Goal: Task Accomplishment & Management: Manage account settings

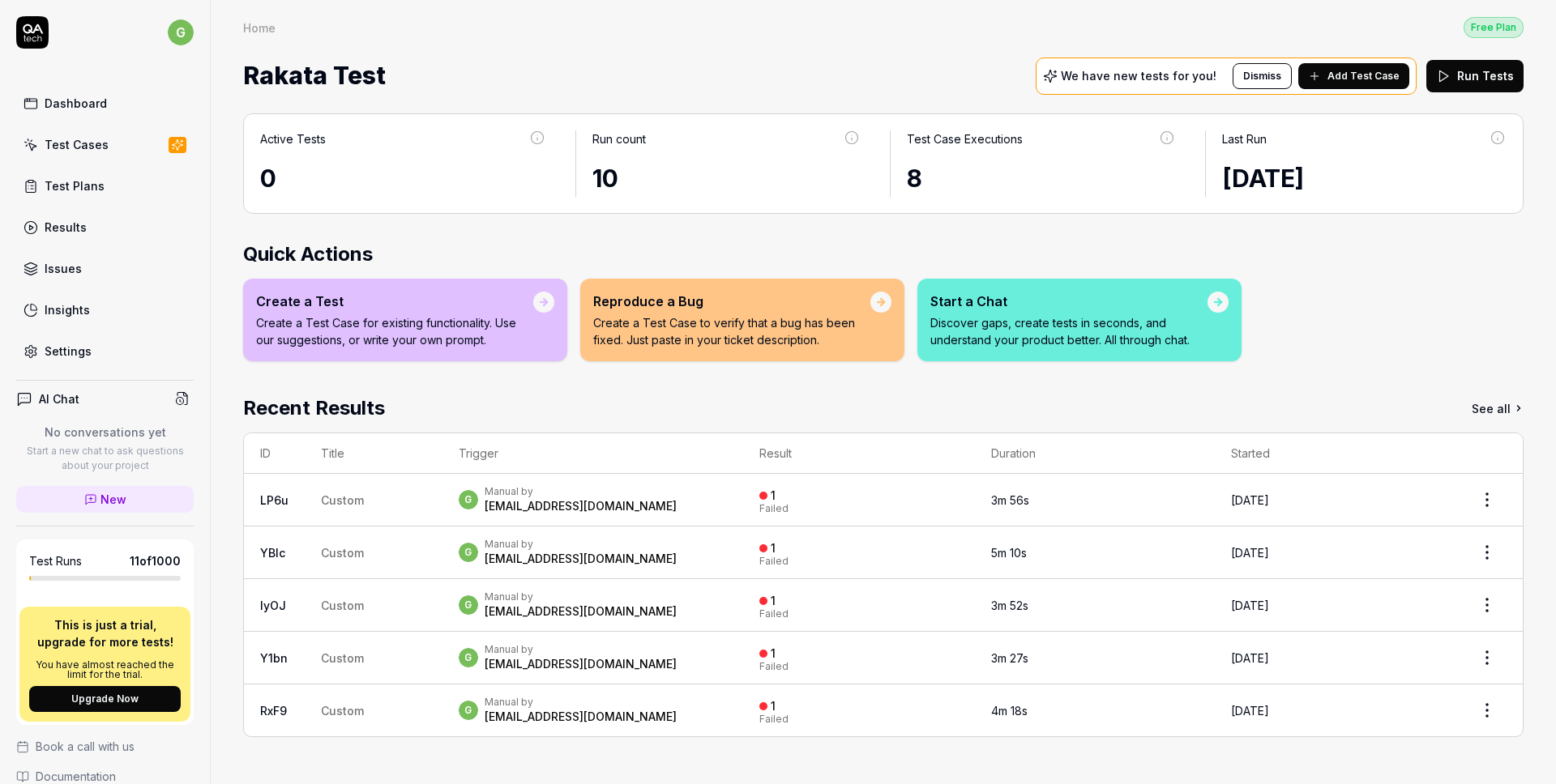
click at [591, 502] on div "[EMAIL_ADDRESS][DOMAIN_NAME]" at bounding box center [581, 506] width 192 height 16
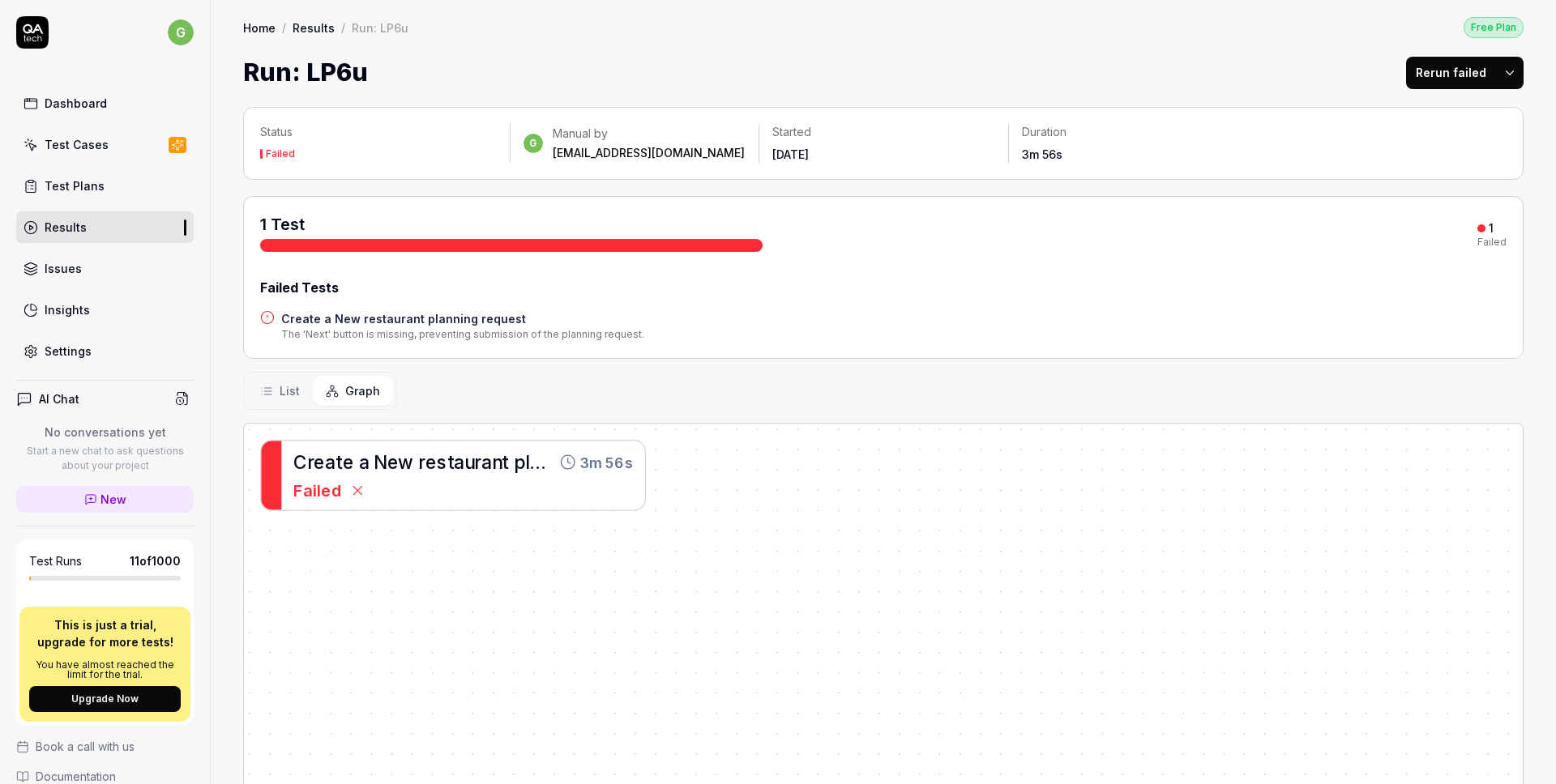
click at [69, 147] on div "Test Cases" at bounding box center [76, 145] width 64 height 17
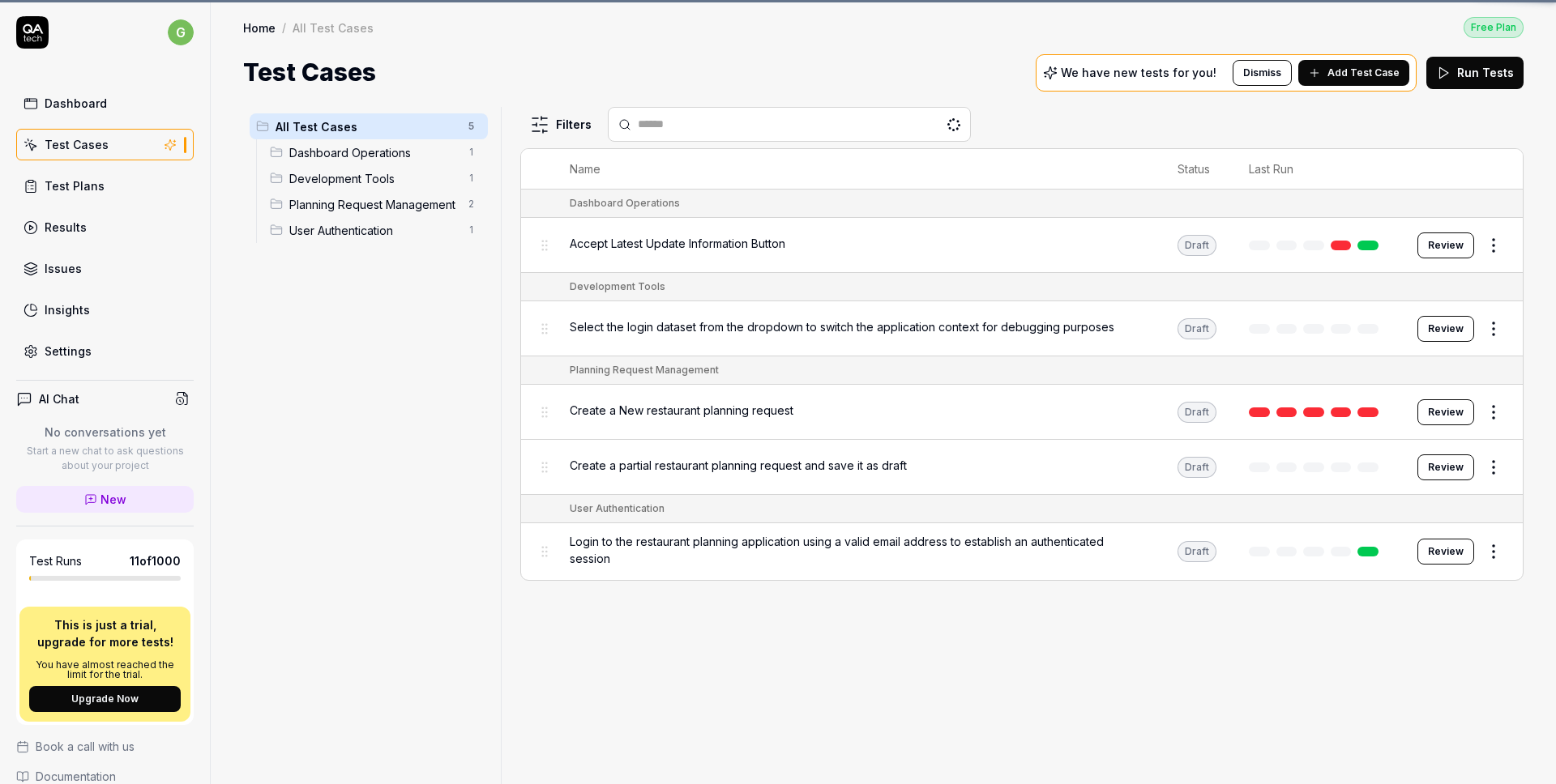
click at [79, 351] on div "Settings" at bounding box center [67, 351] width 47 height 17
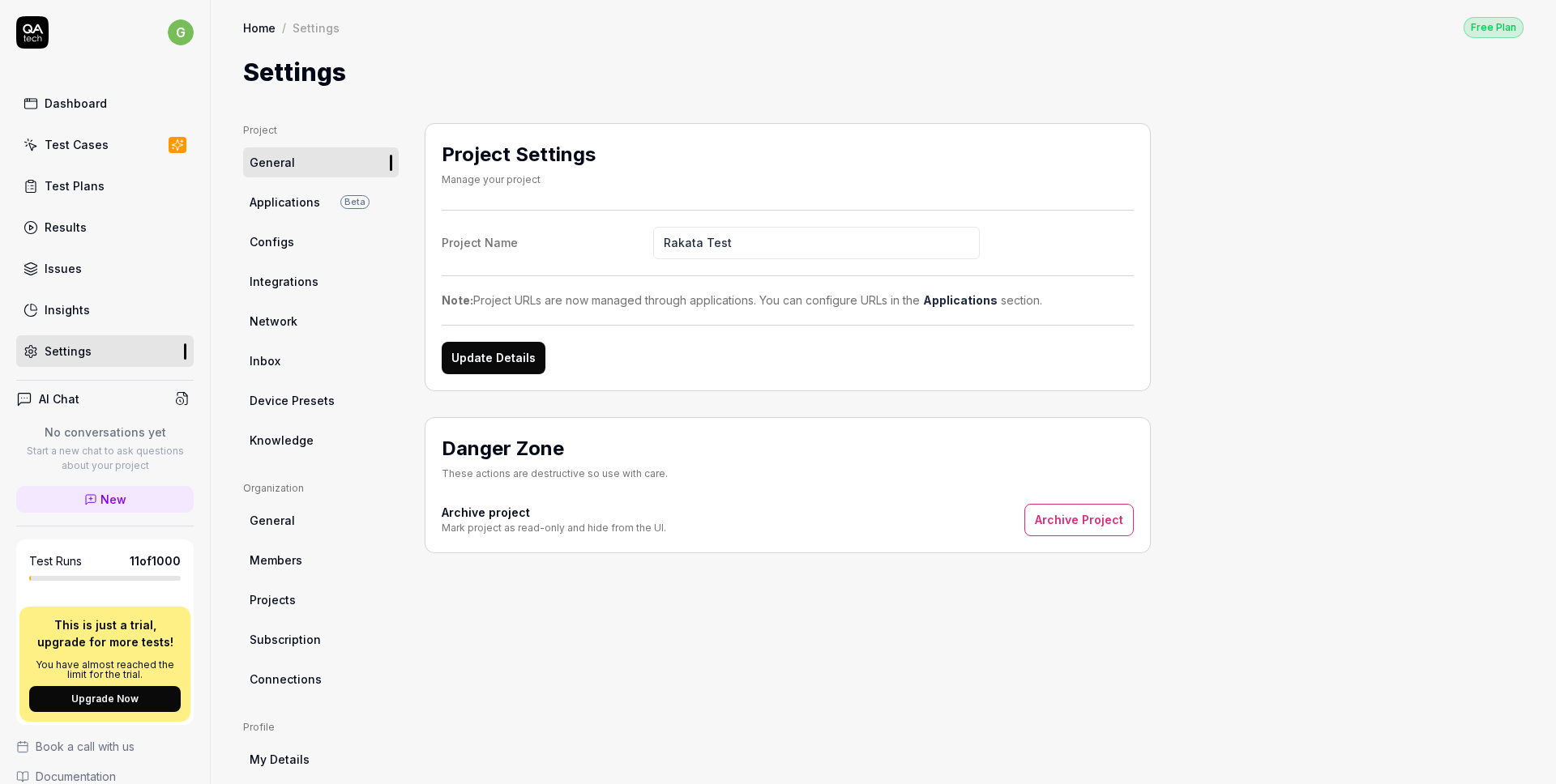
click at [295, 397] on span "Device Presets" at bounding box center [292, 401] width 85 height 17
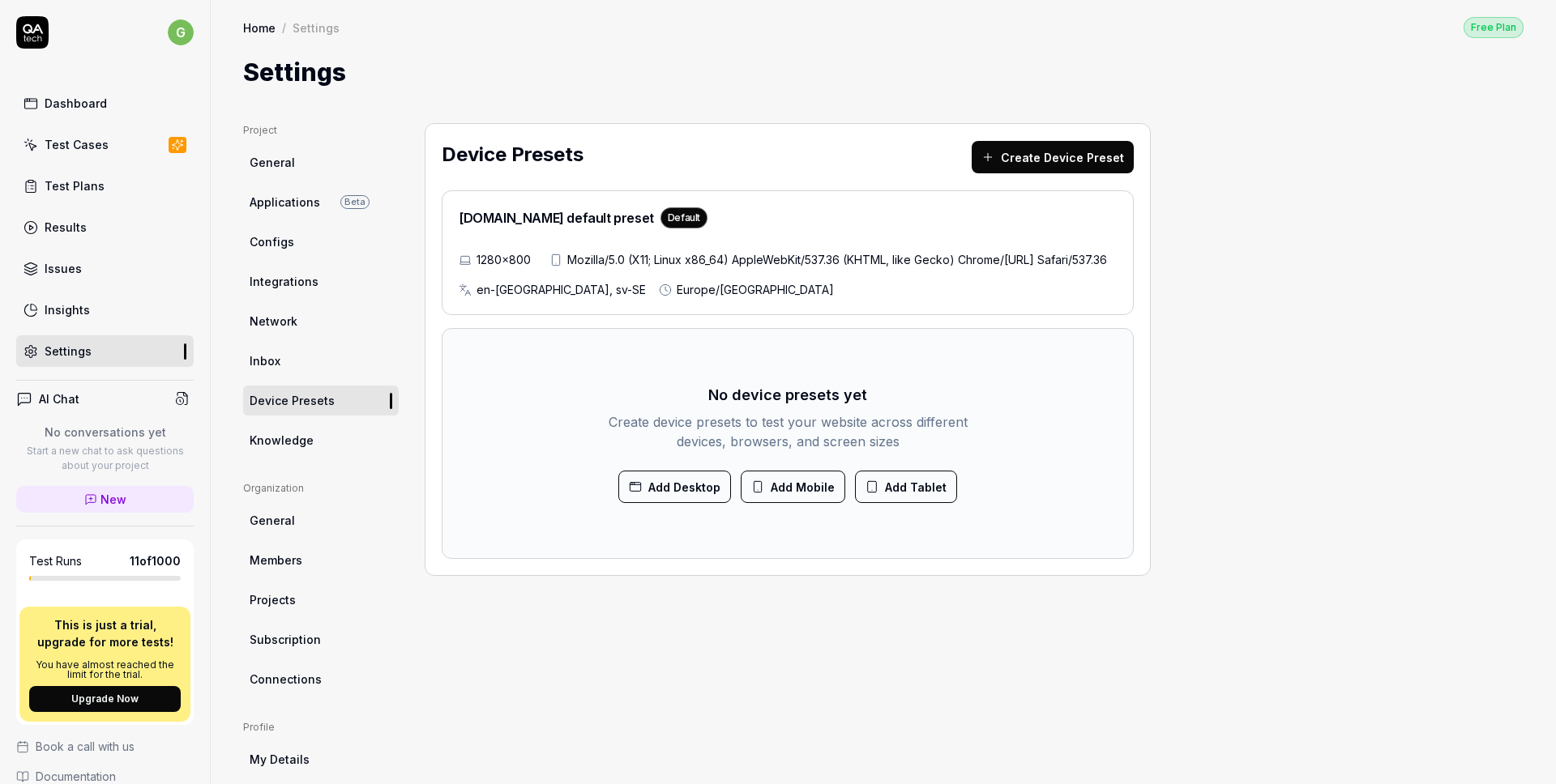
click at [1095, 147] on button "Create Device Preset" at bounding box center [1053, 157] width 162 height 32
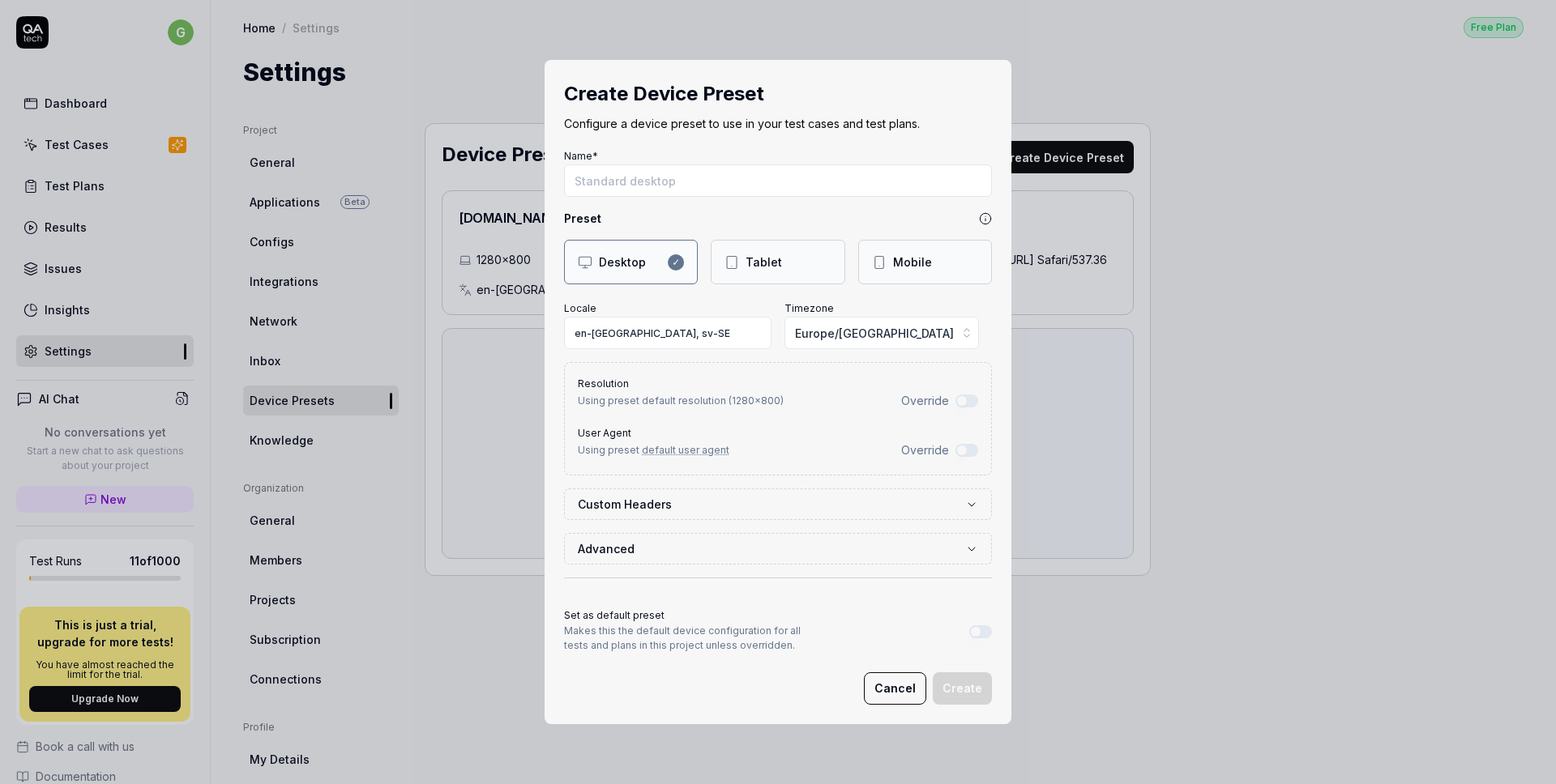
click at [778, 193] on input "Name*" at bounding box center [778, 181] width 428 height 32
click at [969, 395] on button "Override" at bounding box center [967, 401] width 23 height 13
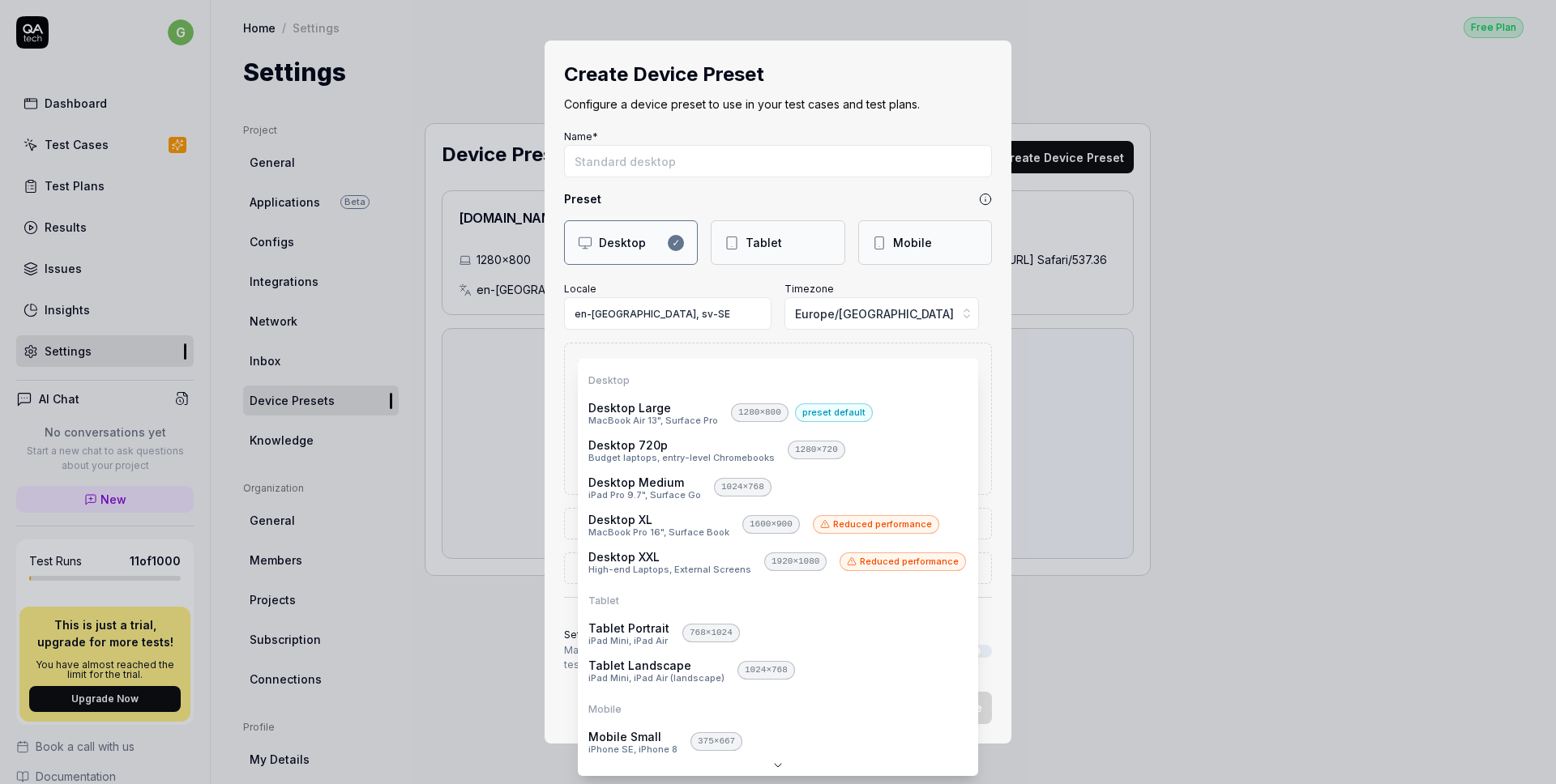
click at [967, 411] on body "g Dashboard Test Cases Test Plans Results Issues Insights Settings AI Chat No c…" at bounding box center [778, 392] width 1556 height 784
click at [746, 412] on body "g Dashboard Test Cases Test Plans Results Issues Insights Settings AI Chat No c…" at bounding box center [778, 392] width 1556 height 784
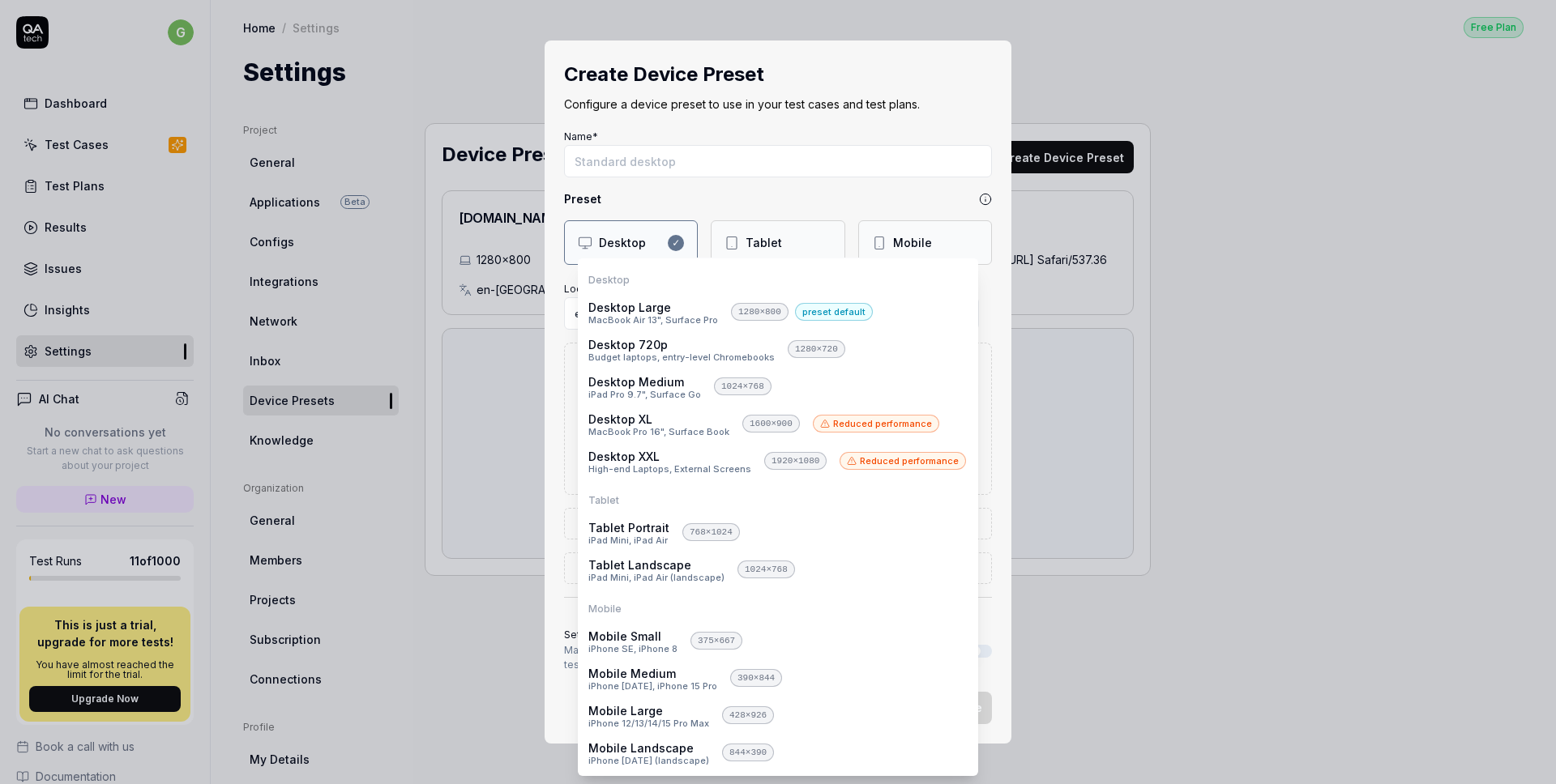
select select "**********"
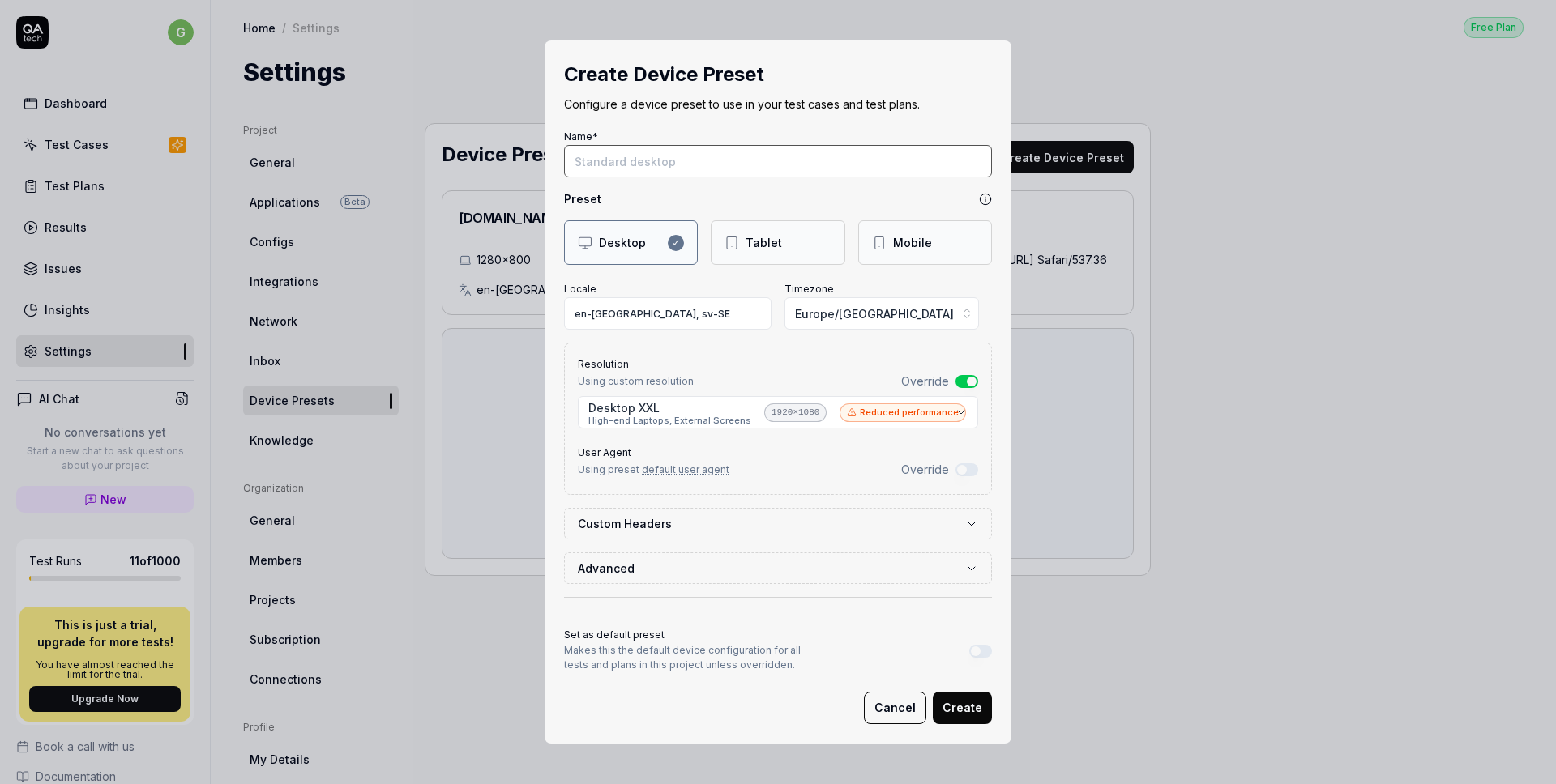
click at [659, 160] on input "Name*" at bounding box center [778, 161] width 428 height 32
type input "G"
click at [603, 161] on input "Large Preset" at bounding box center [778, 161] width 428 height 32
type input "Large Desktop Preset"
click at [837, 314] on span "Europe/Stockholm" at bounding box center [875, 314] width 159 height 17
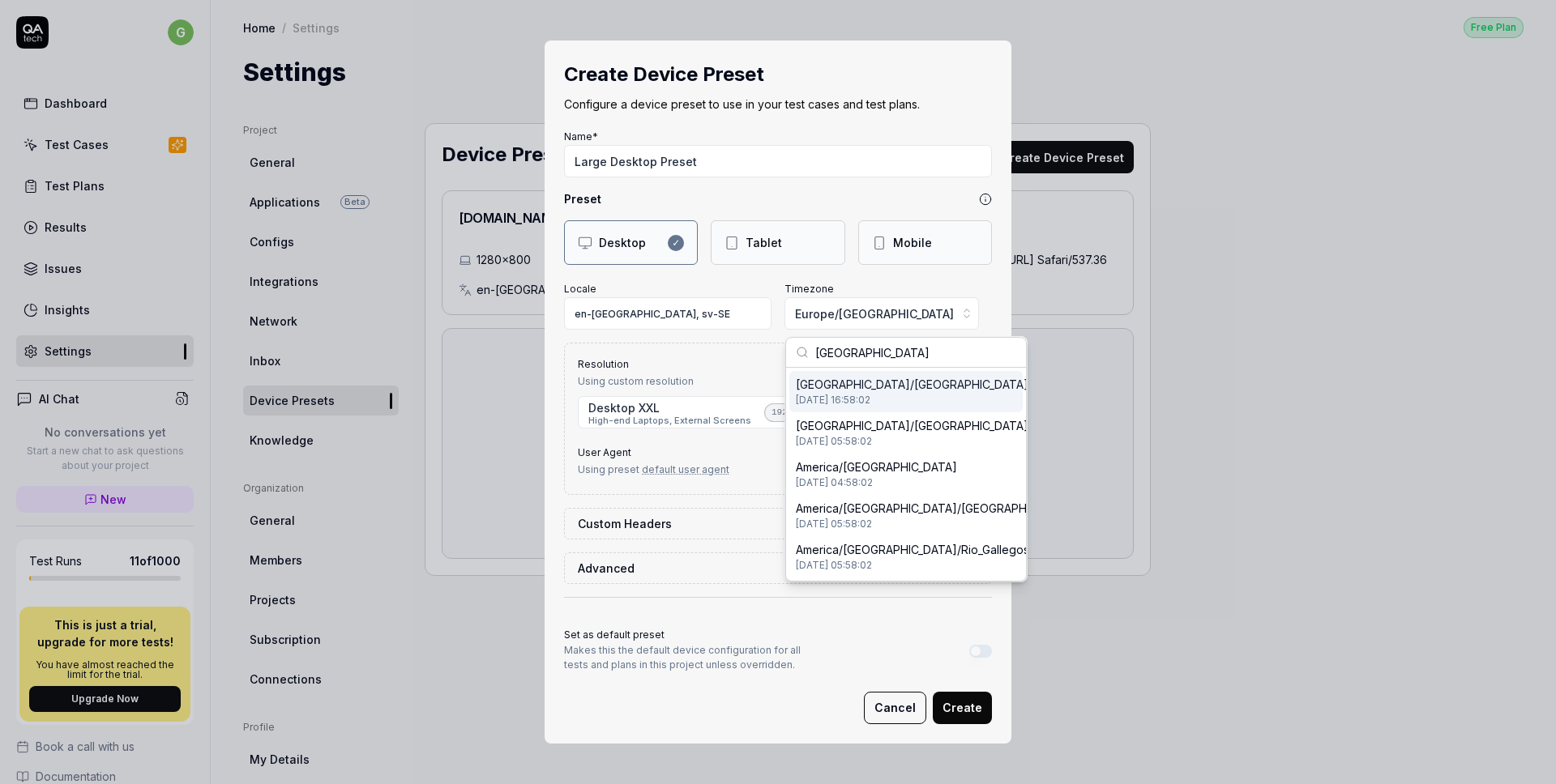
type input "manila"
click at [868, 395] on span "2025-08-20 16:58:02" at bounding box center [912, 400] width 233 height 14
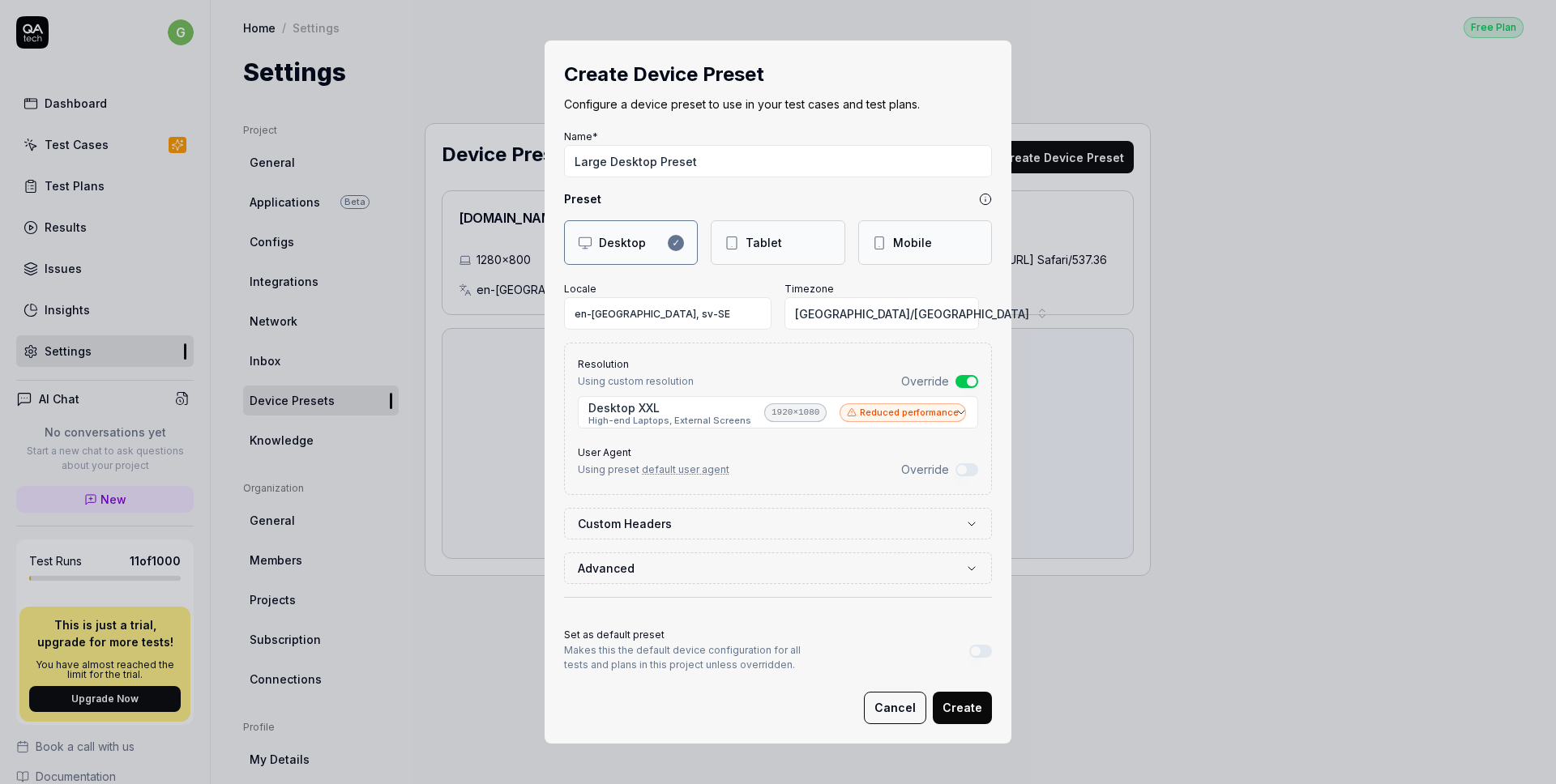
click at [789, 516] on label "Custom Headers" at bounding box center [772, 524] width 387 height 17
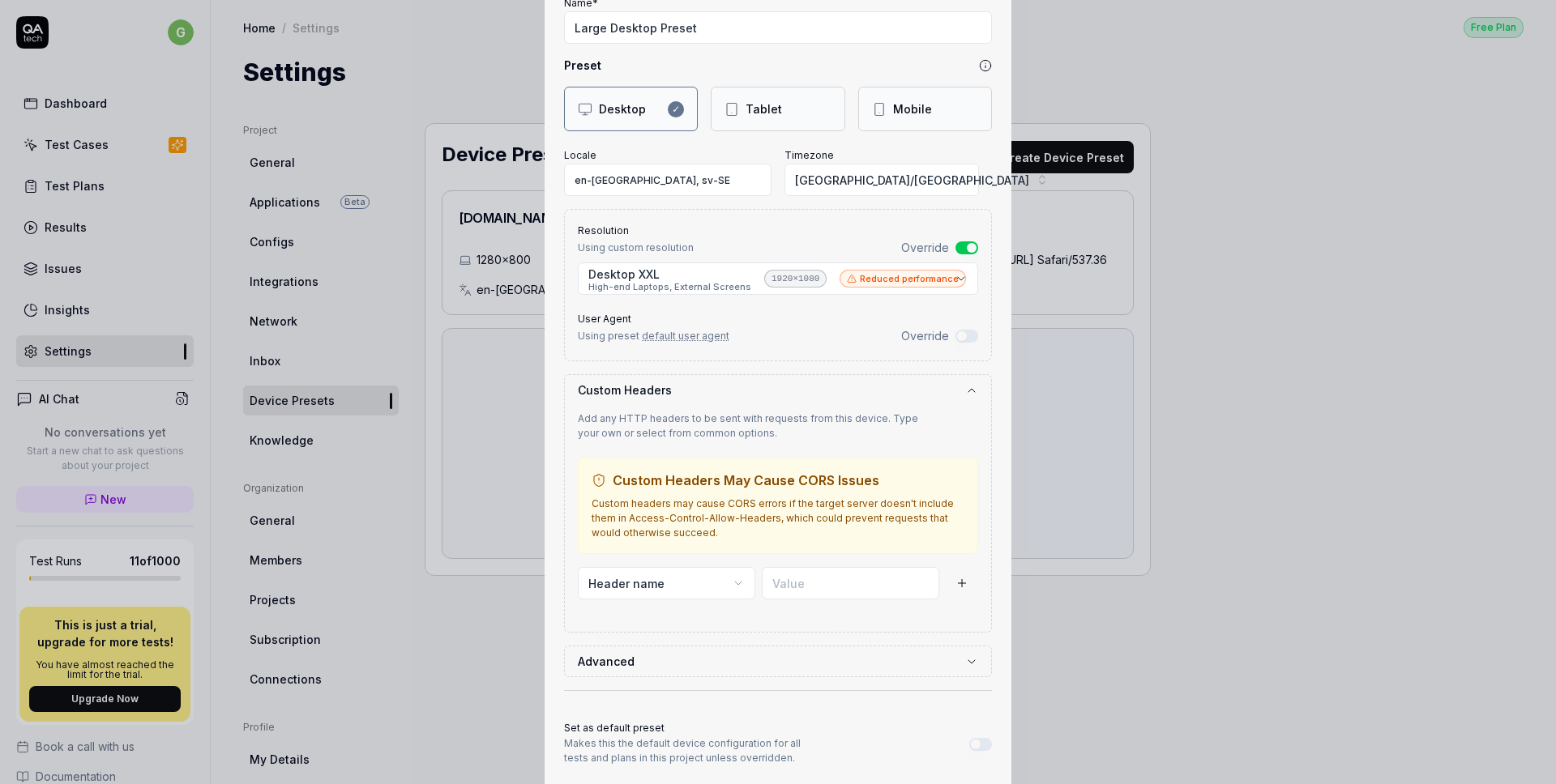
scroll to position [122, 0]
click at [734, 582] on icon "button" at bounding box center [738, 580] width 13 height 13
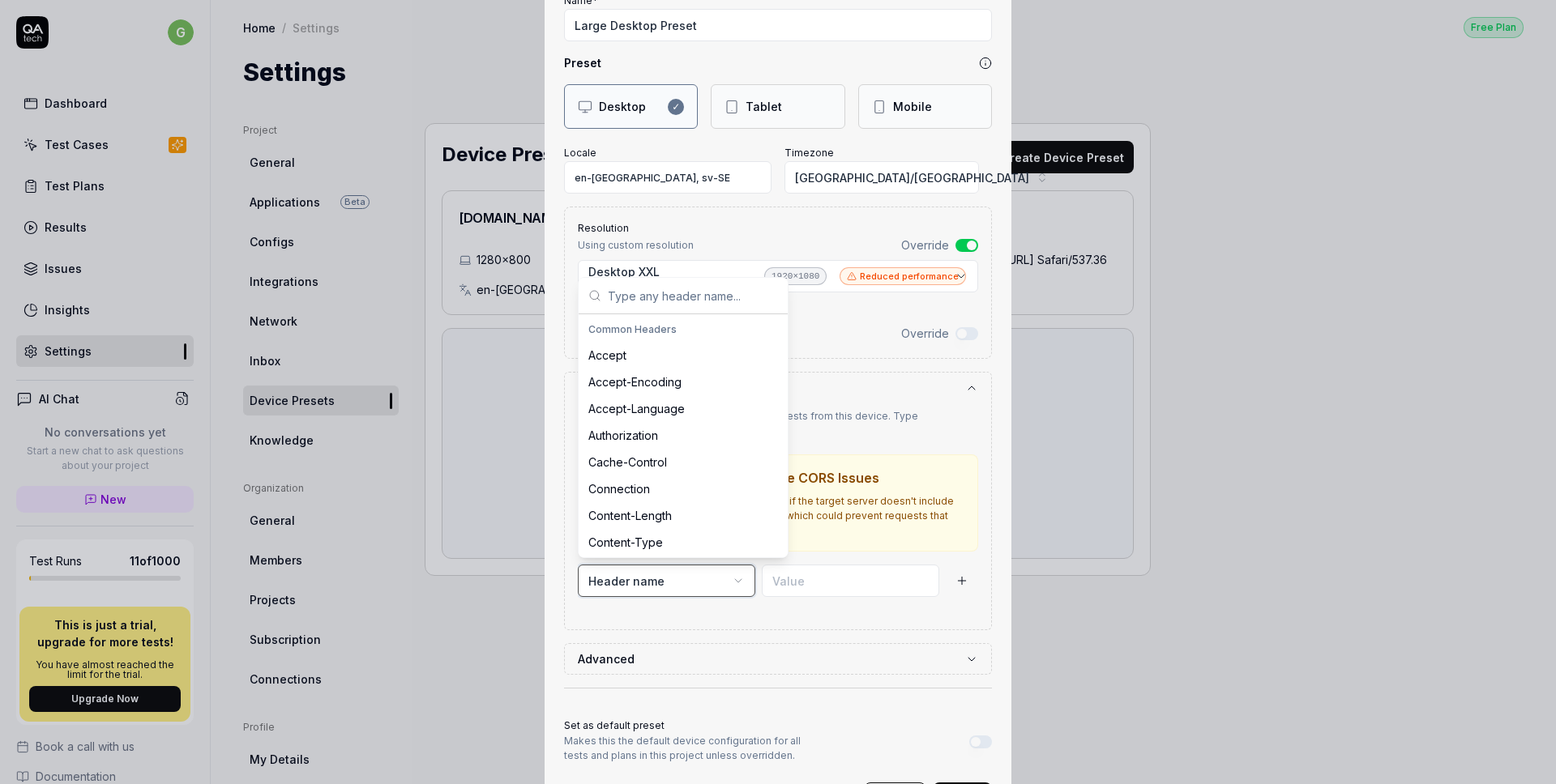
click at [733, 582] on div "**********" at bounding box center [778, 392] width 1556 height 784
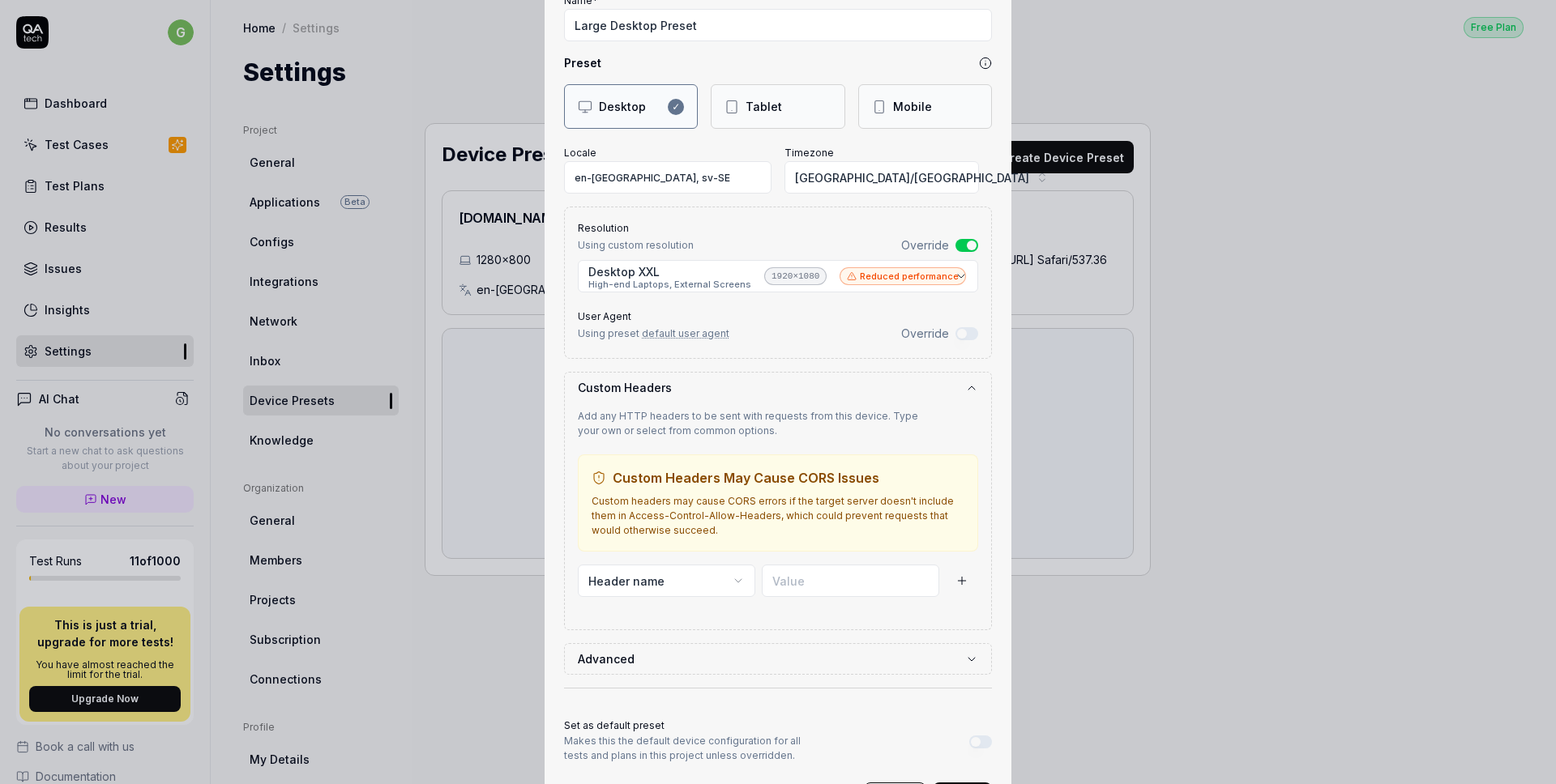
click at [727, 627] on div "Add any HTTP headers to be sent with requests from this device. Type your own o…" at bounding box center [778, 516] width 401 height 227
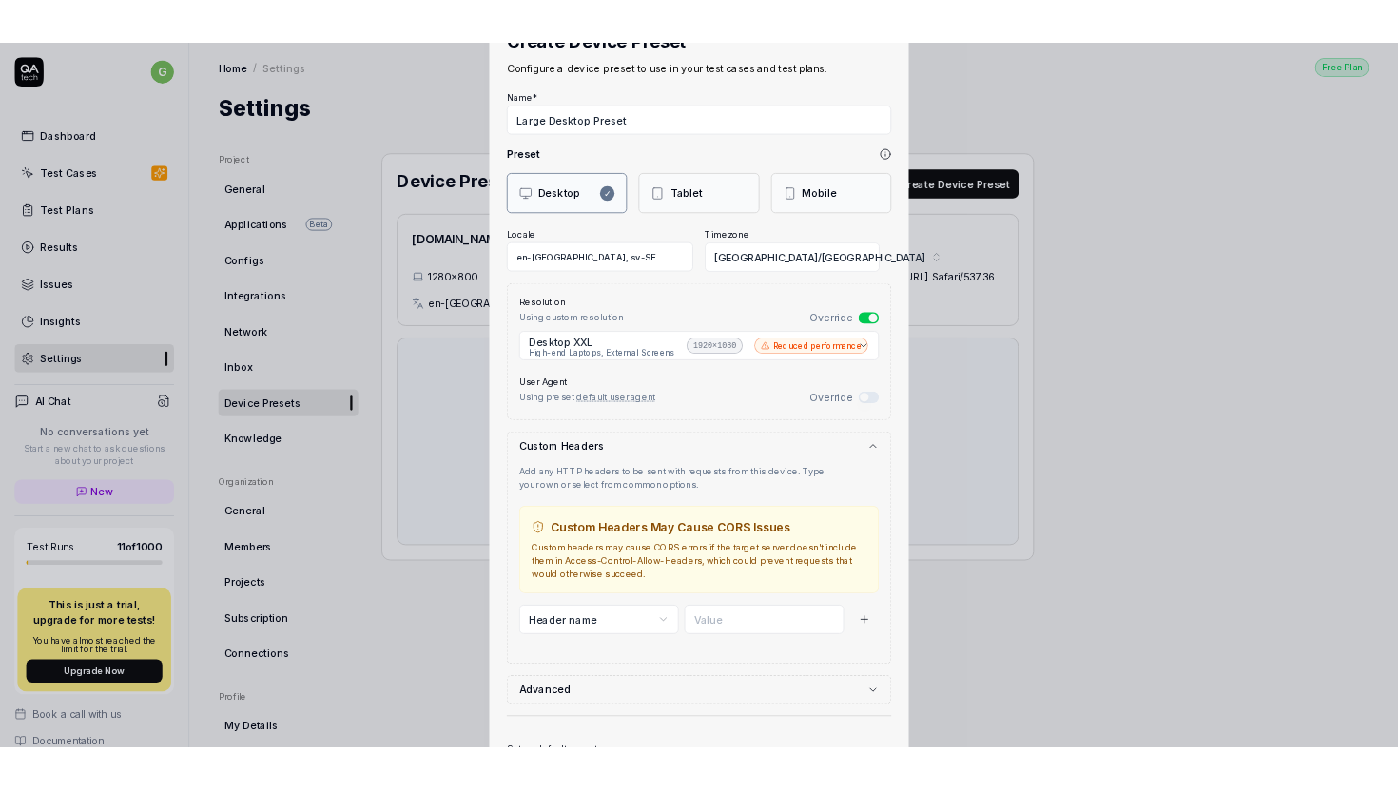
scroll to position [232, 0]
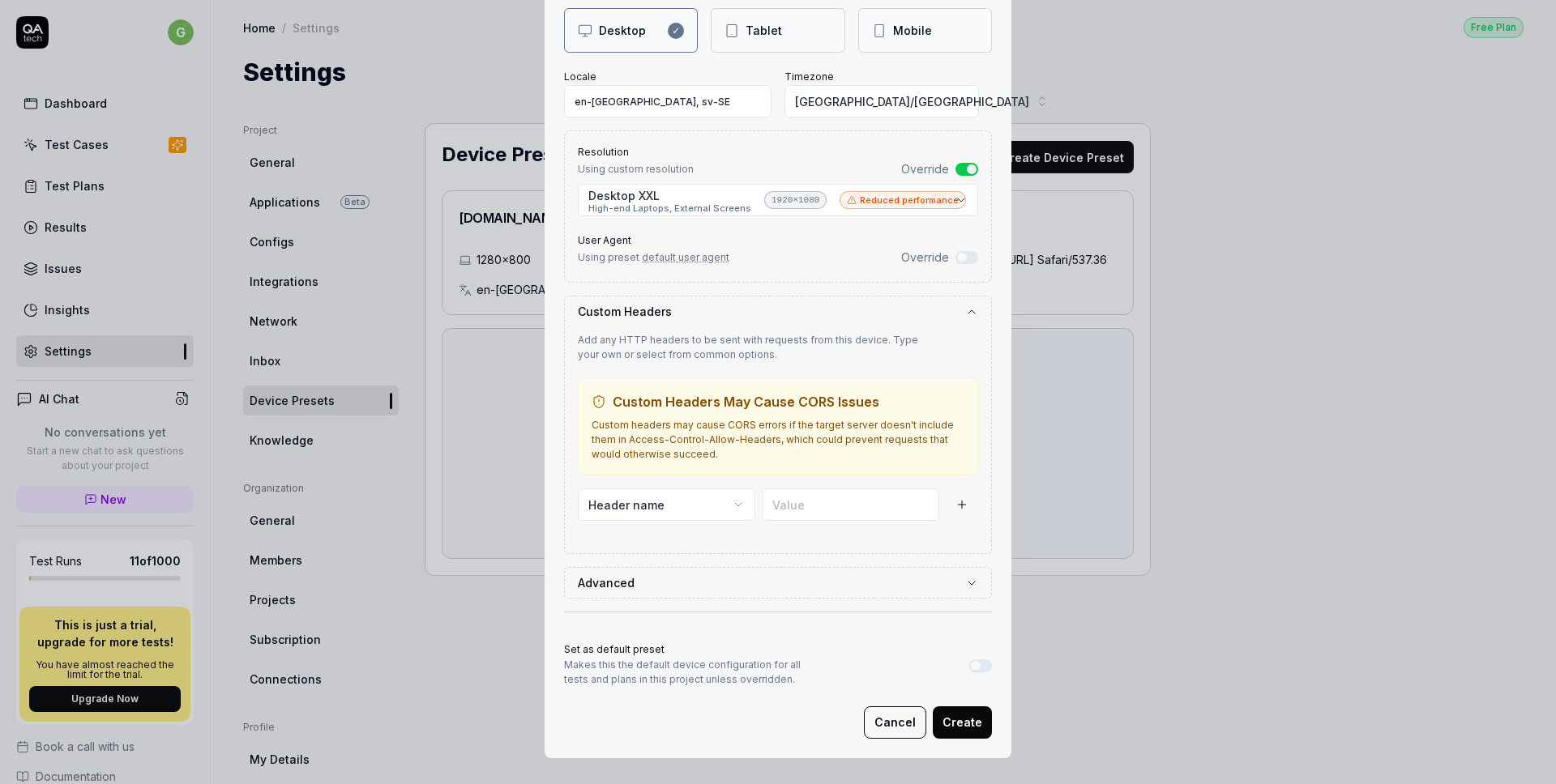
click at [981, 733] on button "Create" at bounding box center [962, 723] width 59 height 32
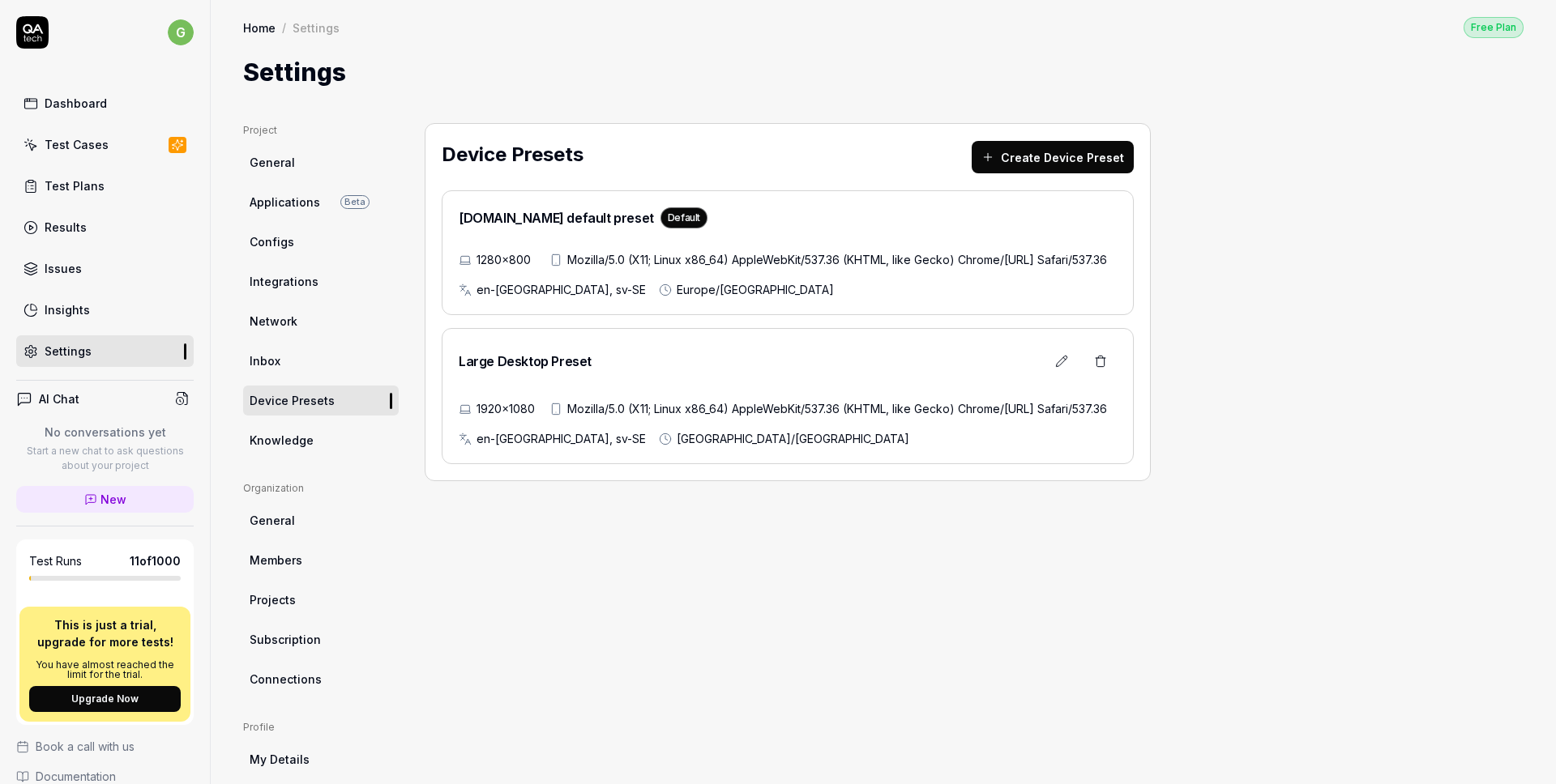
click at [926, 436] on div "1920×1080 Mozilla/5.0 (X11; Linux x86_64) AppleWebKit/537.36 (KHTML, like Gecko…" at bounding box center [788, 424] width 658 height 47
click at [1082, 227] on div "QA.tech default preset Default" at bounding box center [788, 221] width 658 height 27
click at [1059, 366] on icon at bounding box center [1061, 360] width 10 height 10
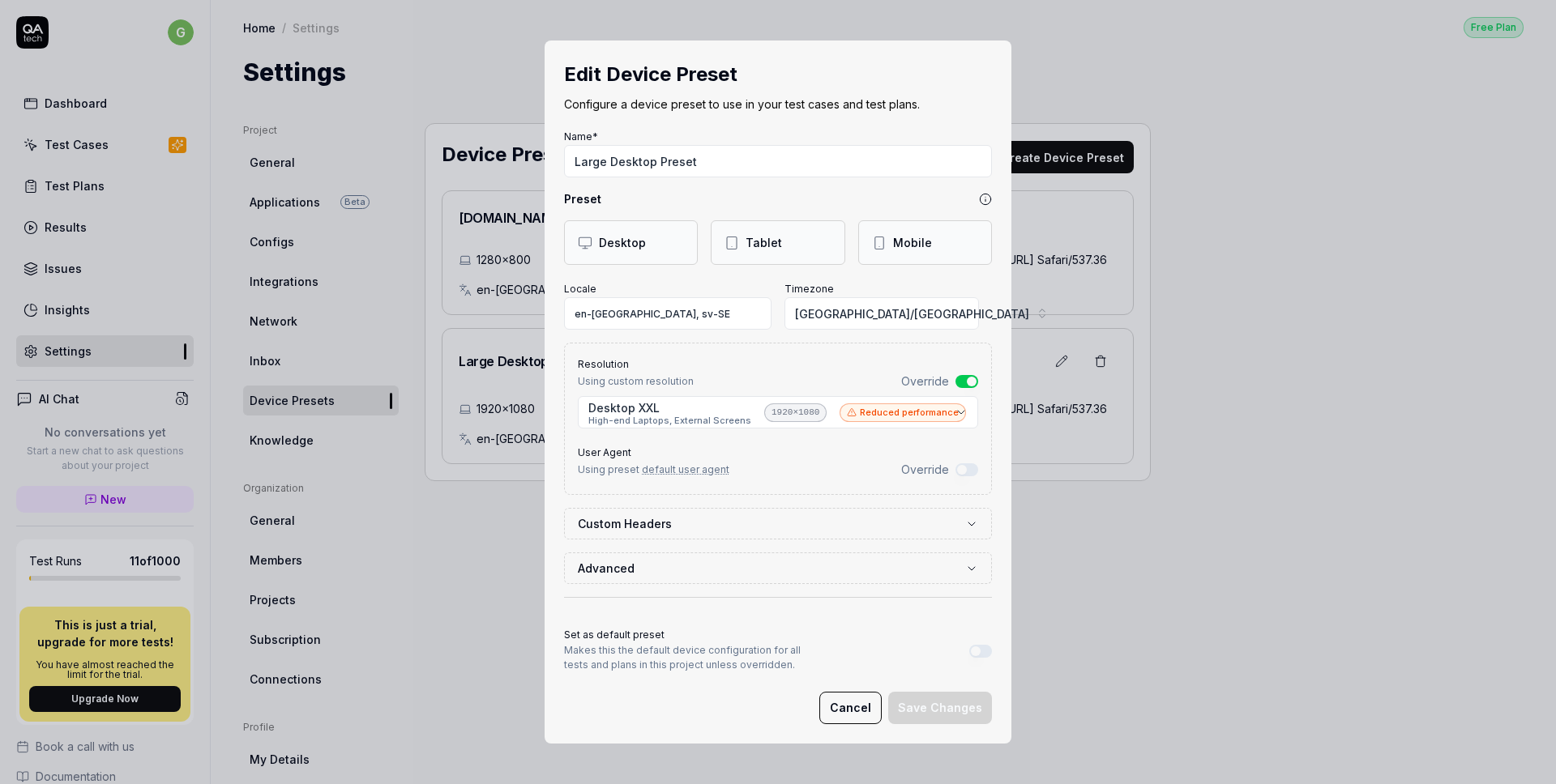
click at [853, 710] on button "Cancel" at bounding box center [850, 708] width 62 height 32
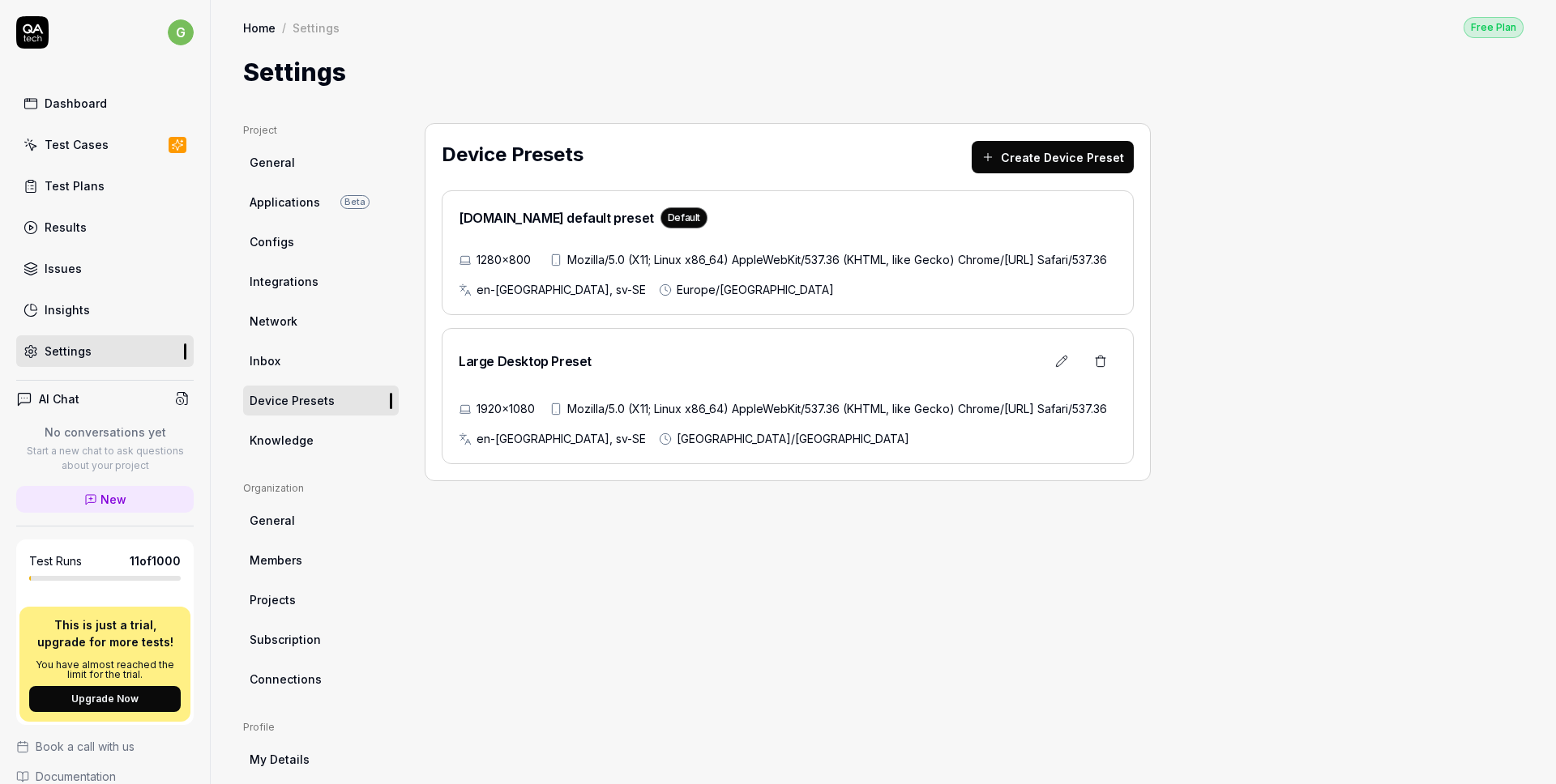
click at [59, 149] on div "Test Cases" at bounding box center [76, 145] width 64 height 17
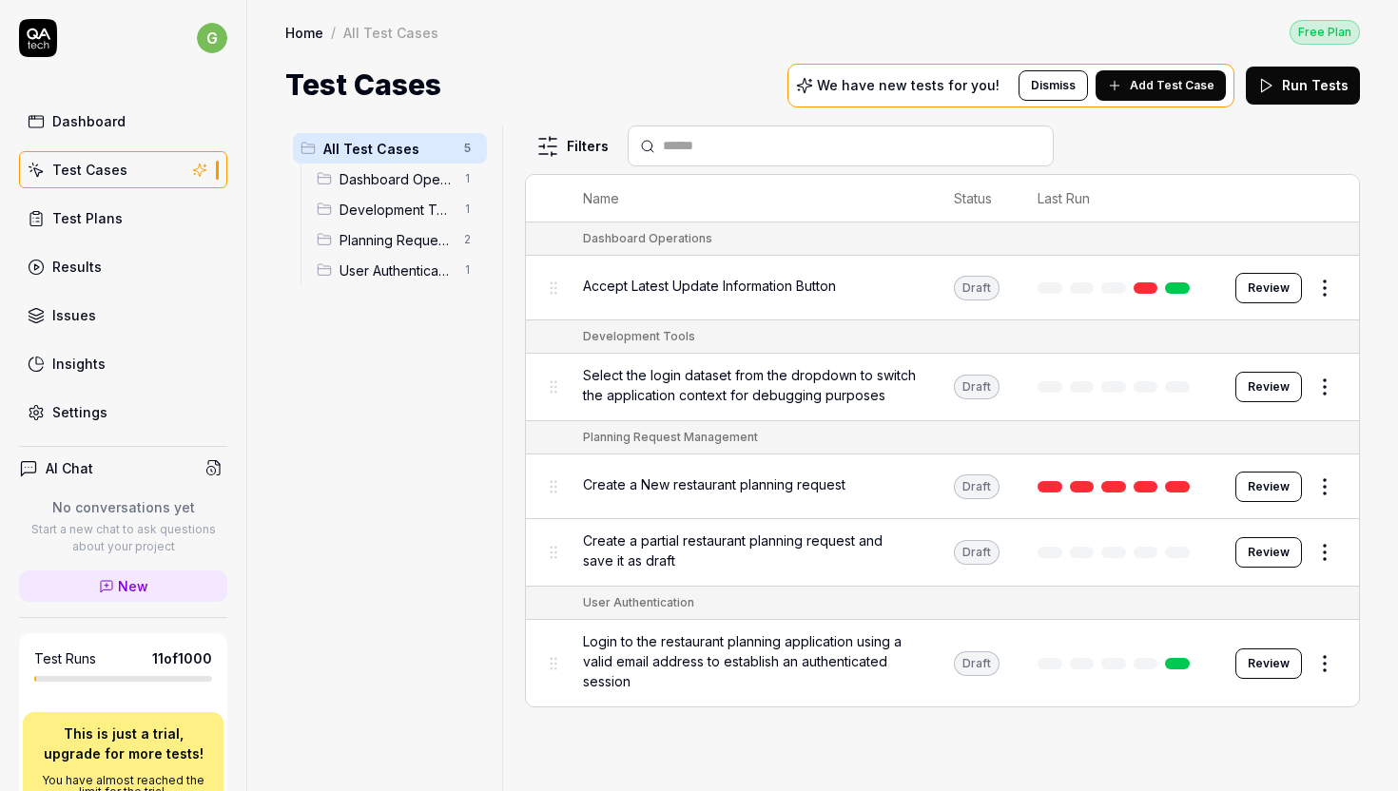
click at [1318, 287] on html "g Dashboard Test Cases Test Plans Results Issues Insights Settings AI Chat No c…" at bounding box center [699, 395] width 1398 height 791
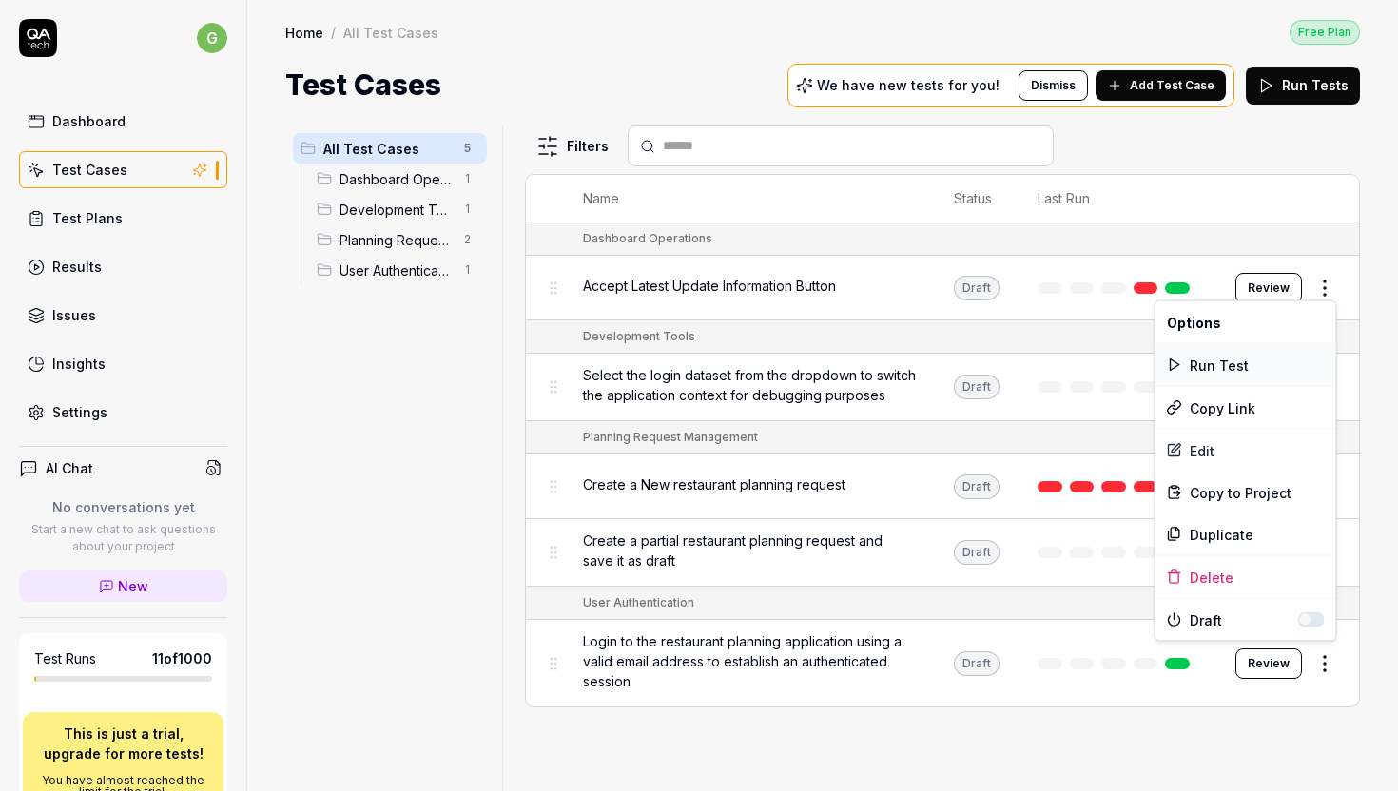
click at [1199, 365] on div "Run Test" at bounding box center [1245, 365] width 181 height 42
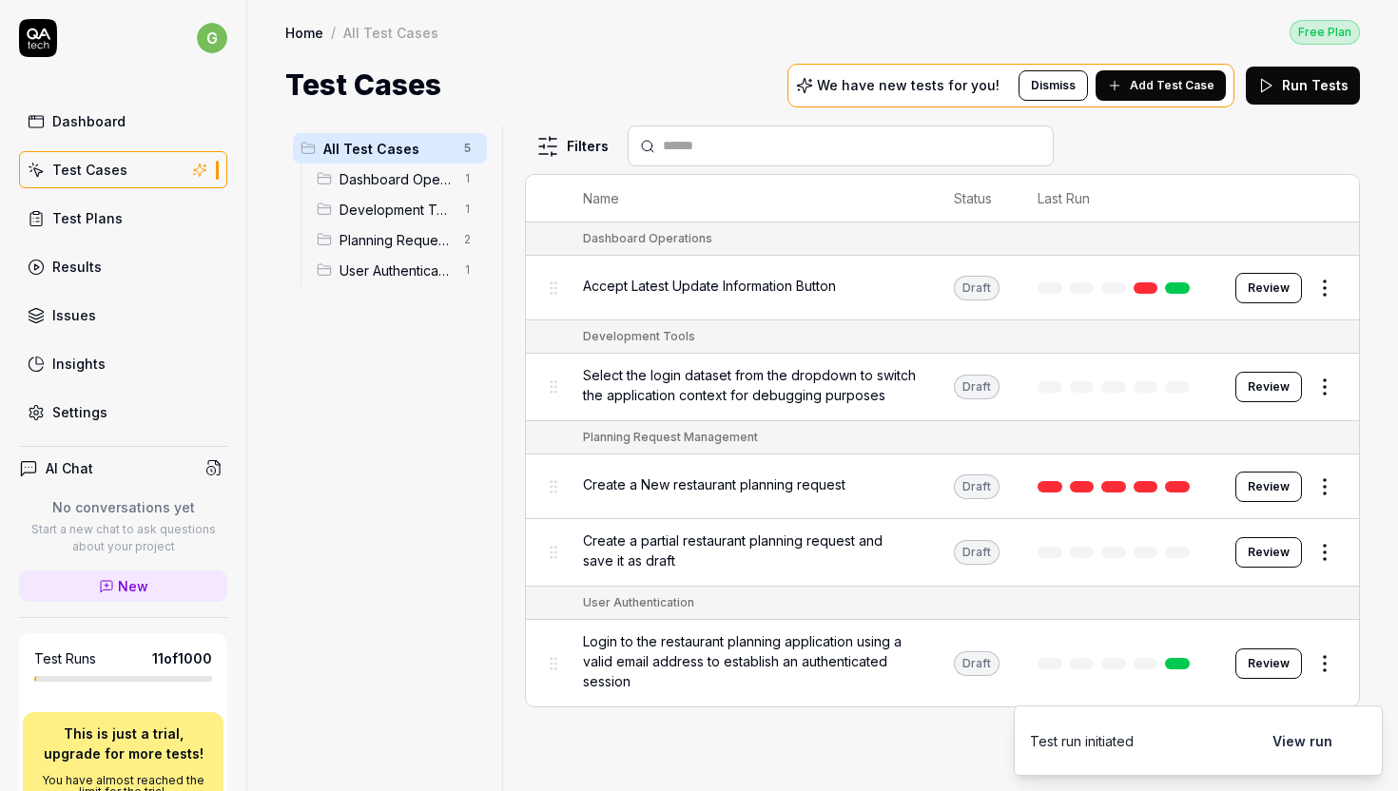
click at [1301, 743] on button "View run" at bounding box center [1302, 741] width 83 height 38
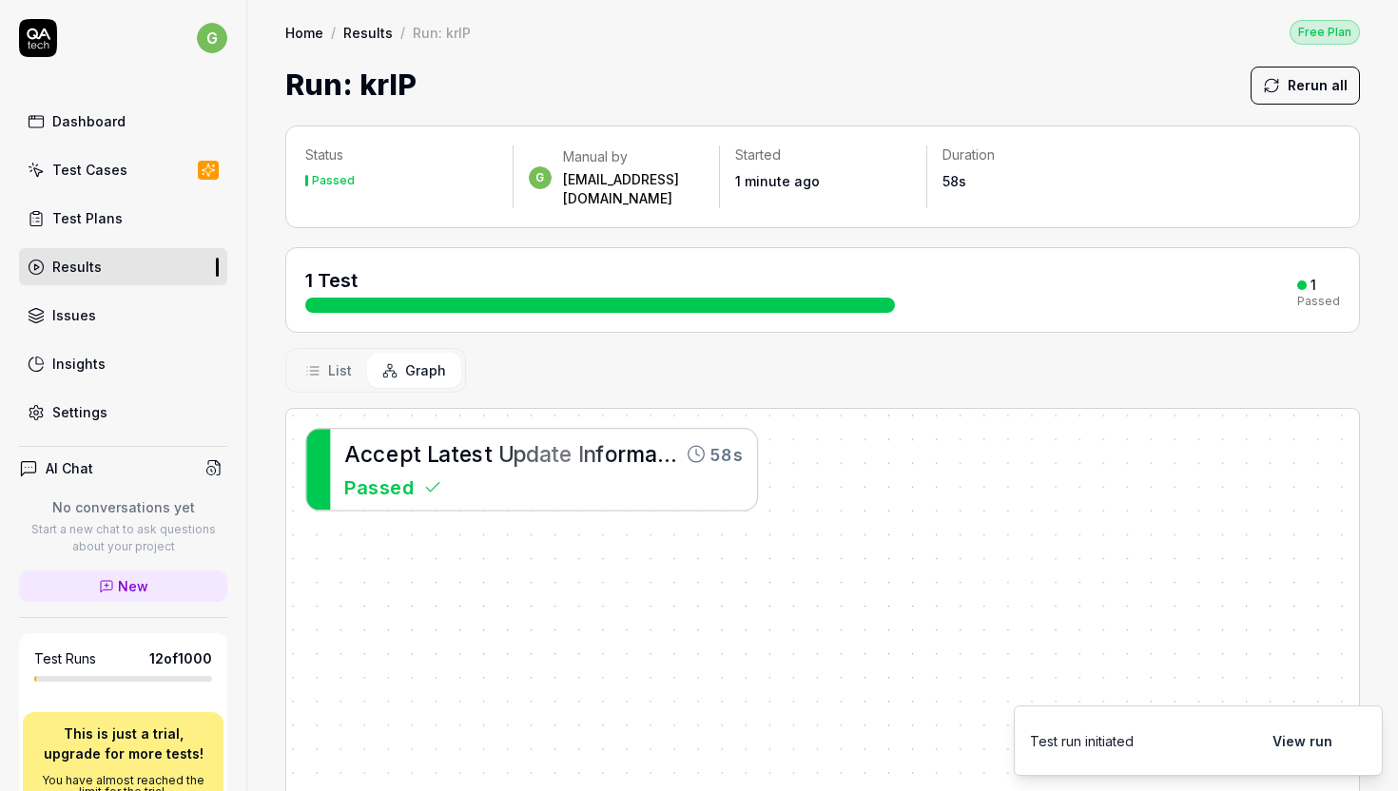
click at [354, 30] on link "Results" at bounding box center [367, 32] width 49 height 19
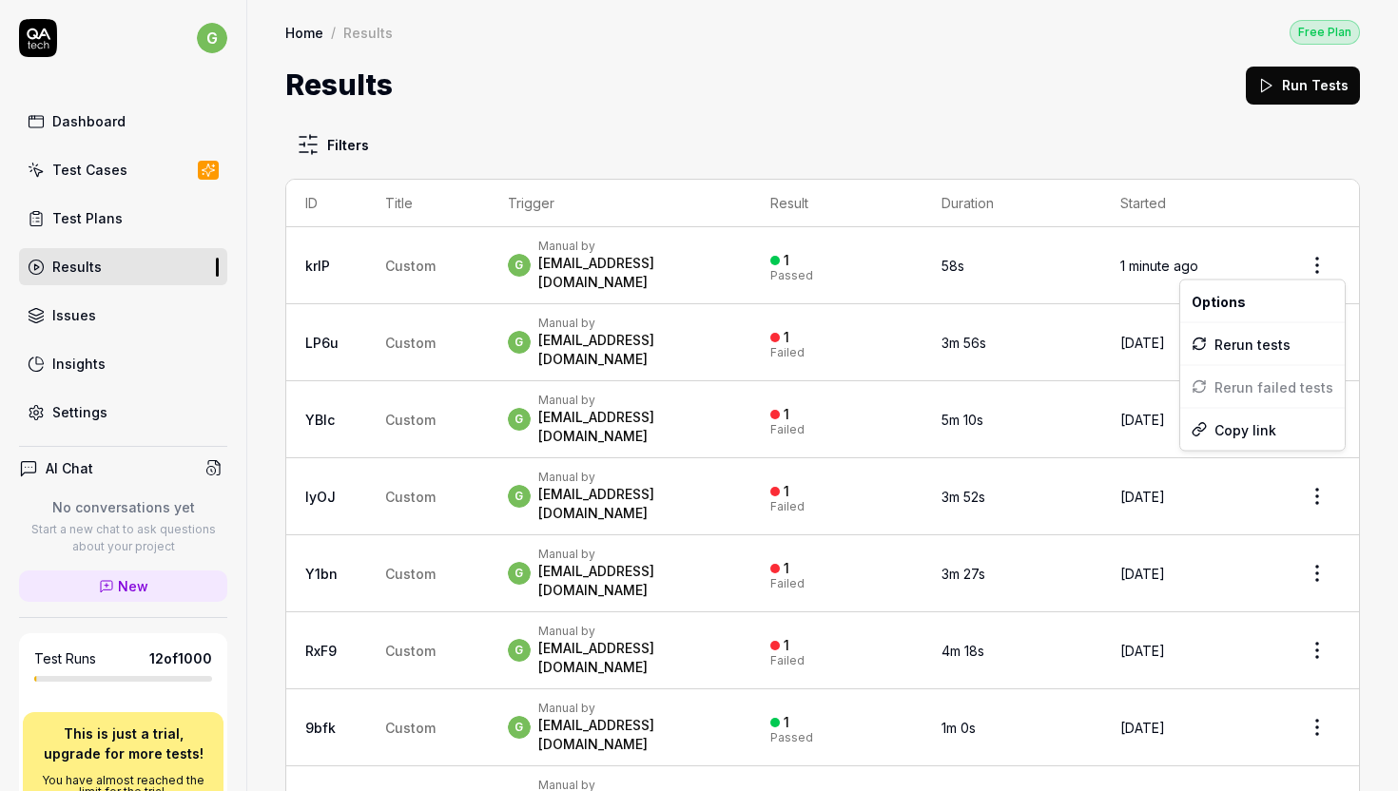
click at [1328, 259] on html "g Dashboard Test Cases Test Plans Results Issues Insights Settings AI Chat No c…" at bounding box center [699, 395] width 1398 height 791
click at [305, 255] on html "g Dashboard Test Cases Test Plans Results Issues Insights Settings AI Chat No c…" at bounding box center [699, 395] width 1398 height 791
click at [323, 258] on link "krIP" at bounding box center [317, 266] width 25 height 16
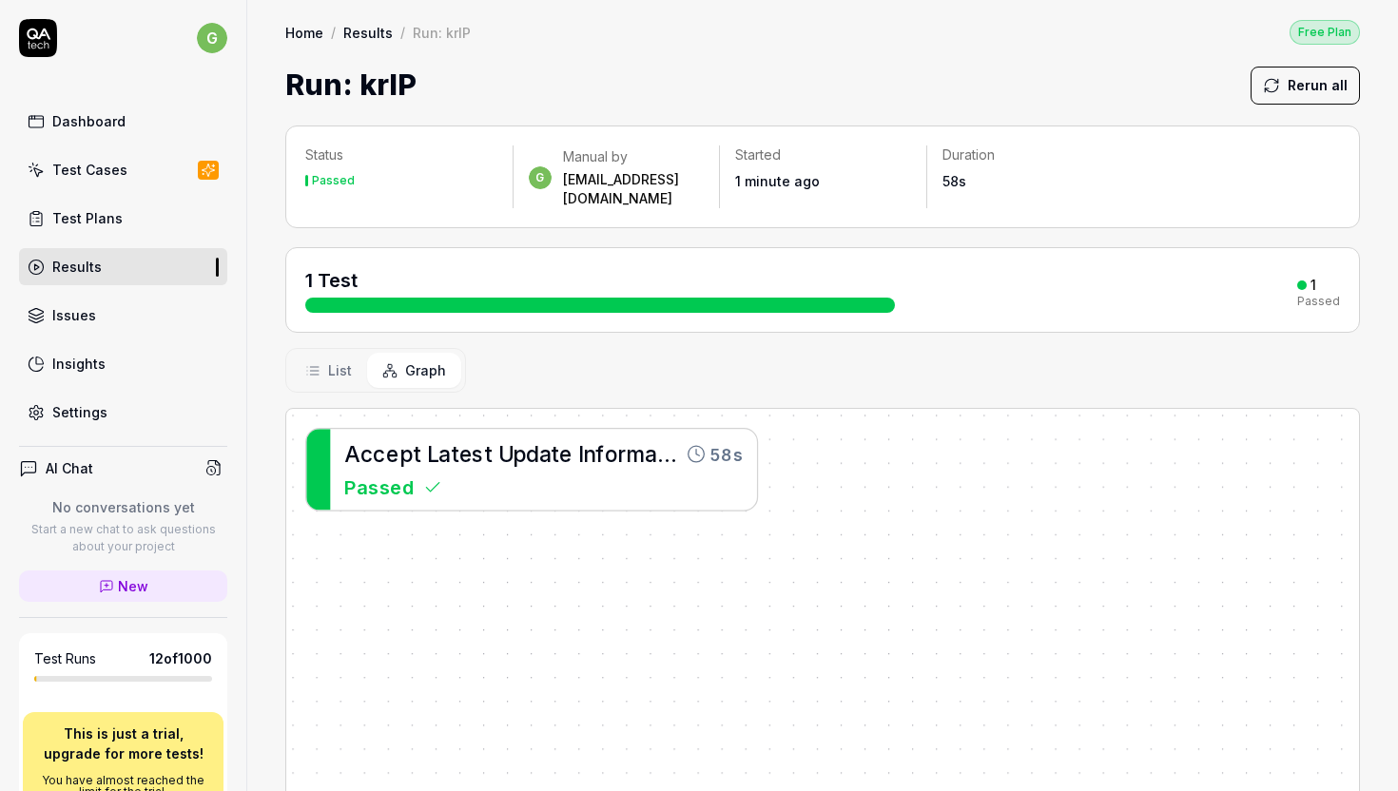
click at [319, 363] on icon at bounding box center [312, 370] width 15 height 15
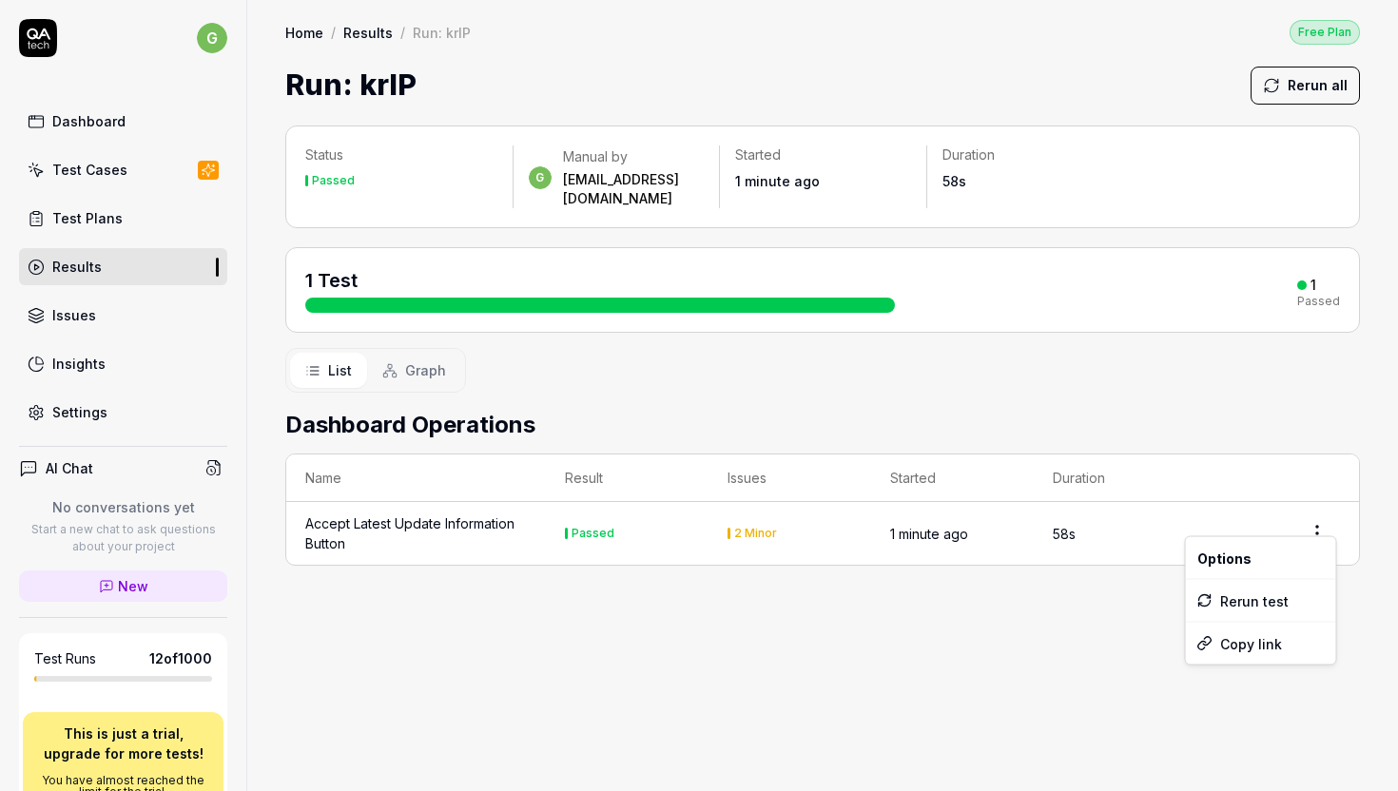
click at [1320, 519] on html "g Dashboard Test Cases Test Plans Results Issues Insights Settings AI Chat No c…" at bounding box center [699, 395] width 1398 height 791
click at [718, 664] on html "g Dashboard Test Cases Test Plans Results Issues Insights Settings AI Chat No c…" at bounding box center [699, 395] width 1398 height 791
click at [559, 512] on td "Passed" at bounding box center [627, 533] width 163 height 63
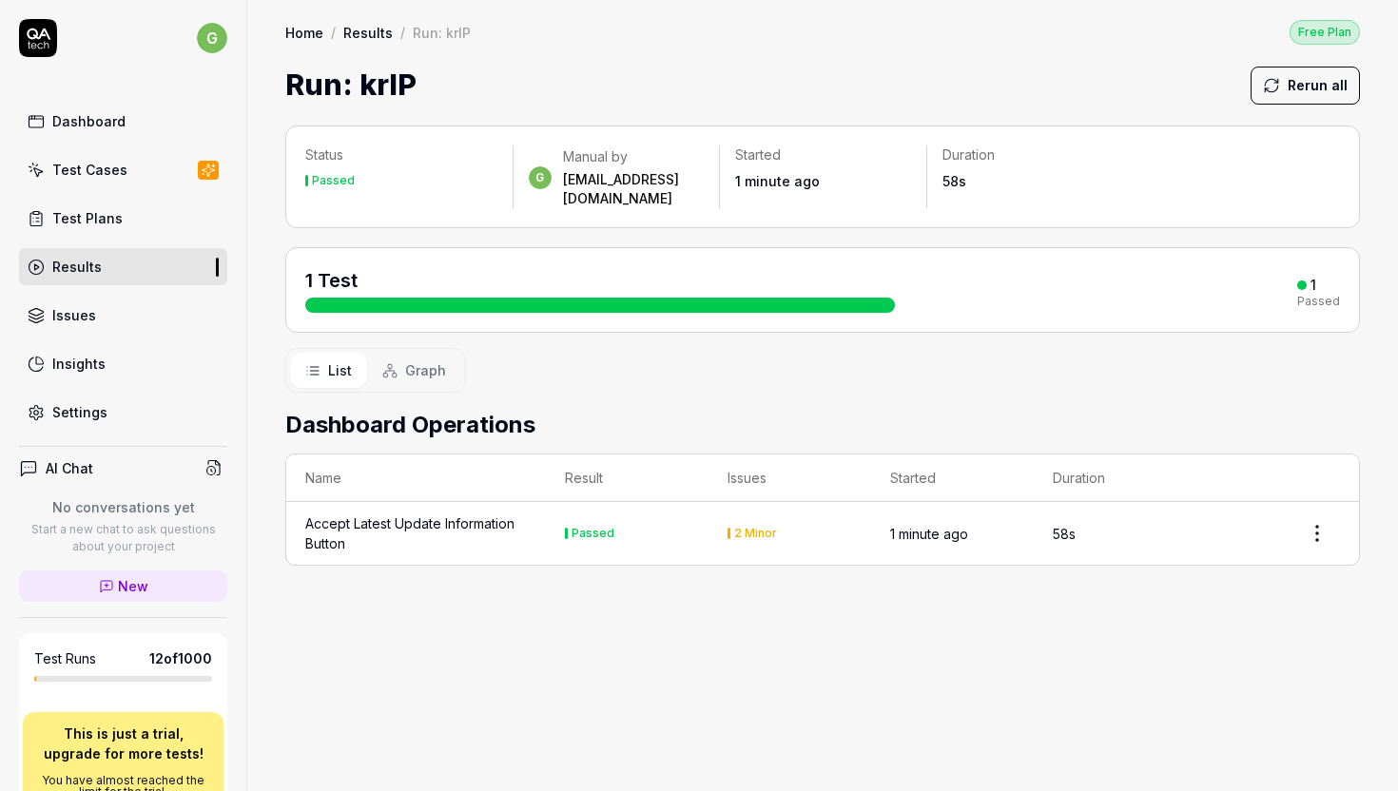
click at [70, 164] on div "Test Cases" at bounding box center [89, 170] width 75 height 20
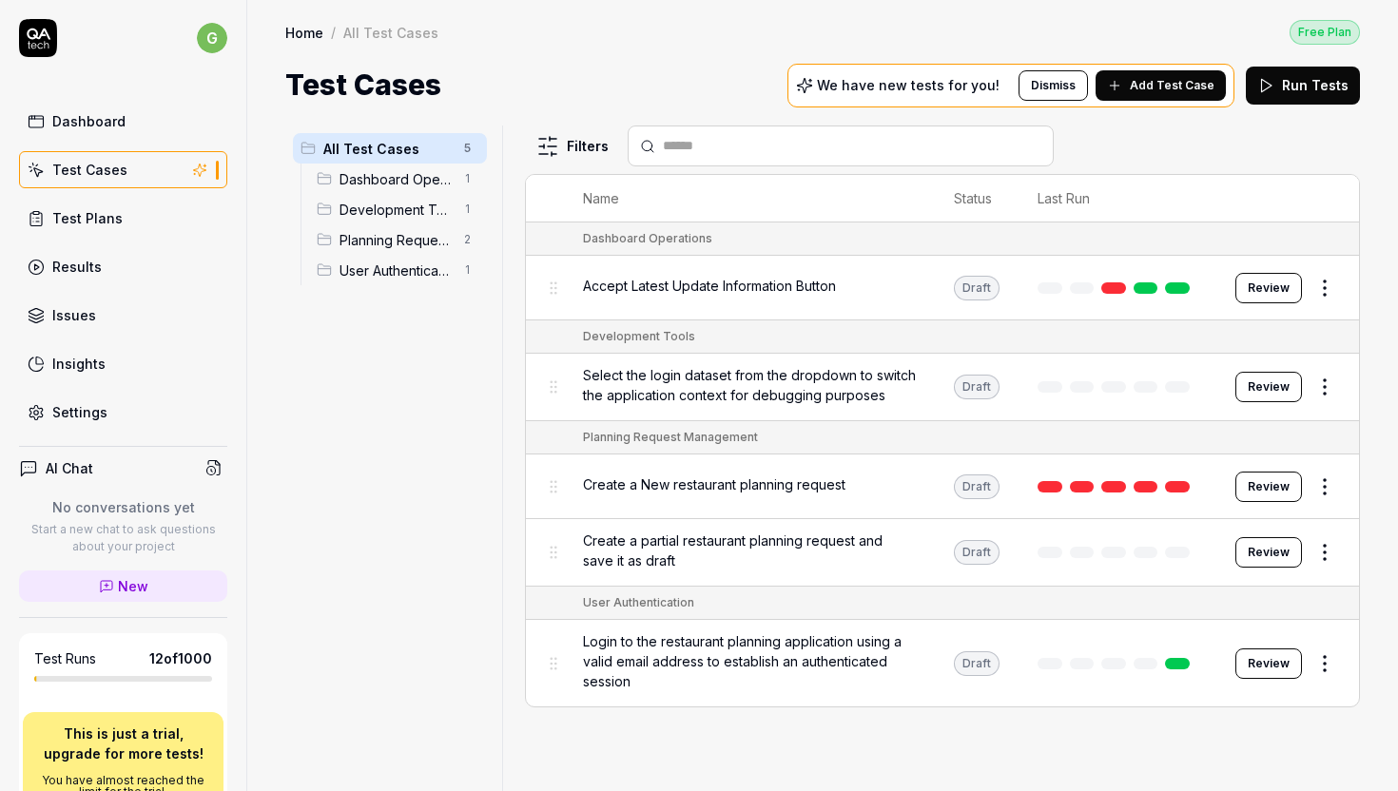
click at [1329, 288] on html "g Dashboard Test Cases Test Plans Results Issues Insights Settings AI Chat No c…" at bounding box center [699, 395] width 1398 height 791
click at [767, 289] on html "g Dashboard Test Cases Test Plans Results Issues Insights Settings AI Chat No c…" at bounding box center [699, 395] width 1398 height 791
click at [767, 289] on span "Accept Latest Update Information Button" at bounding box center [709, 286] width 253 height 20
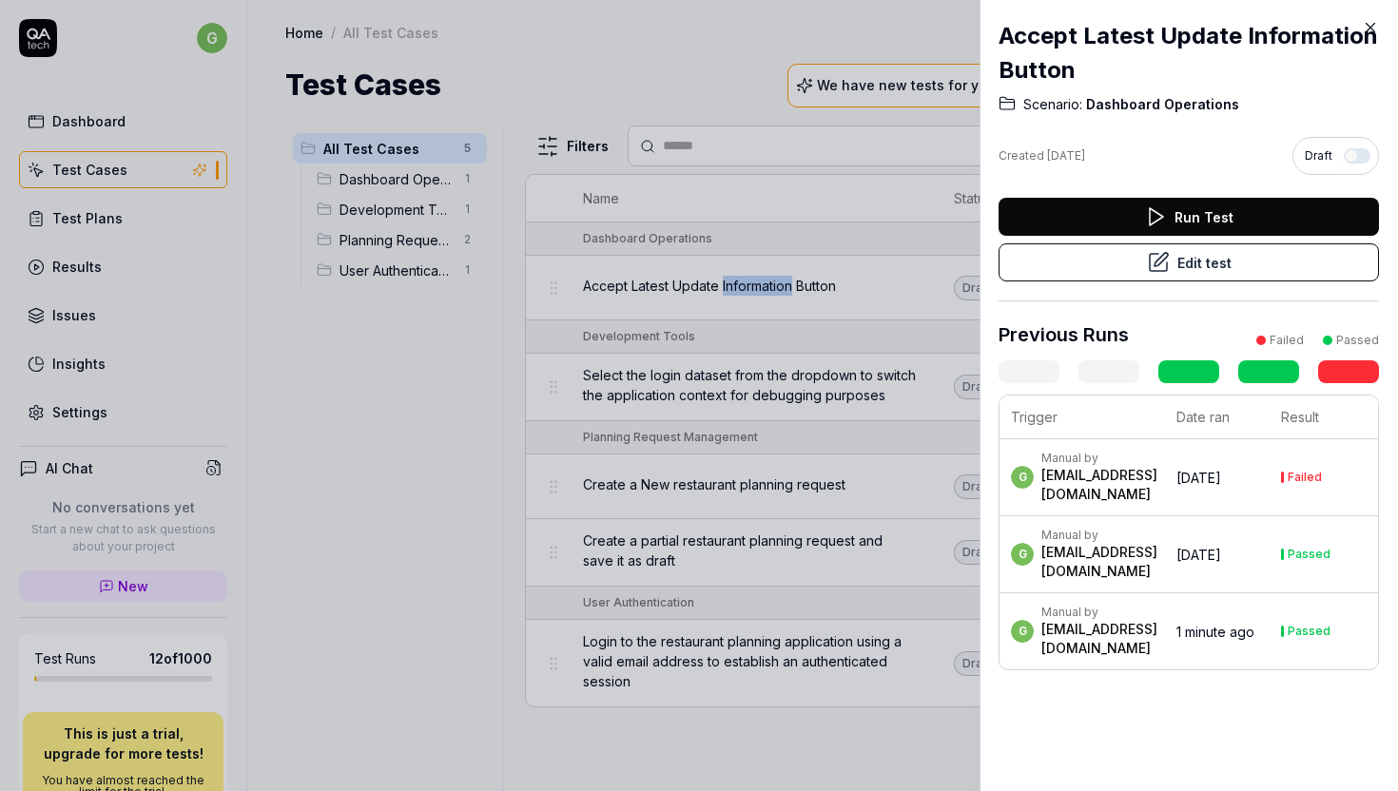
click at [1131, 269] on button "Edit test" at bounding box center [1188, 262] width 380 height 38
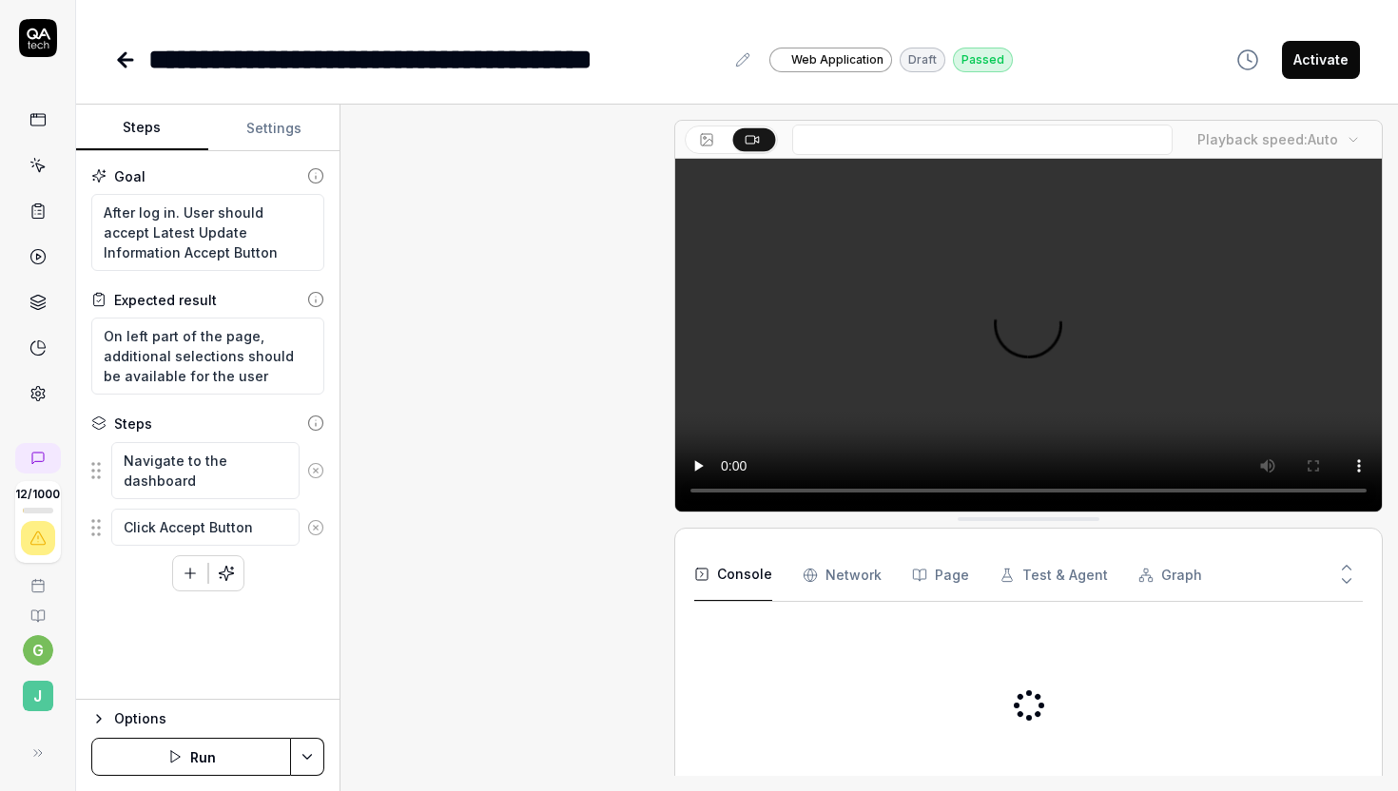
scroll to position [353, 0]
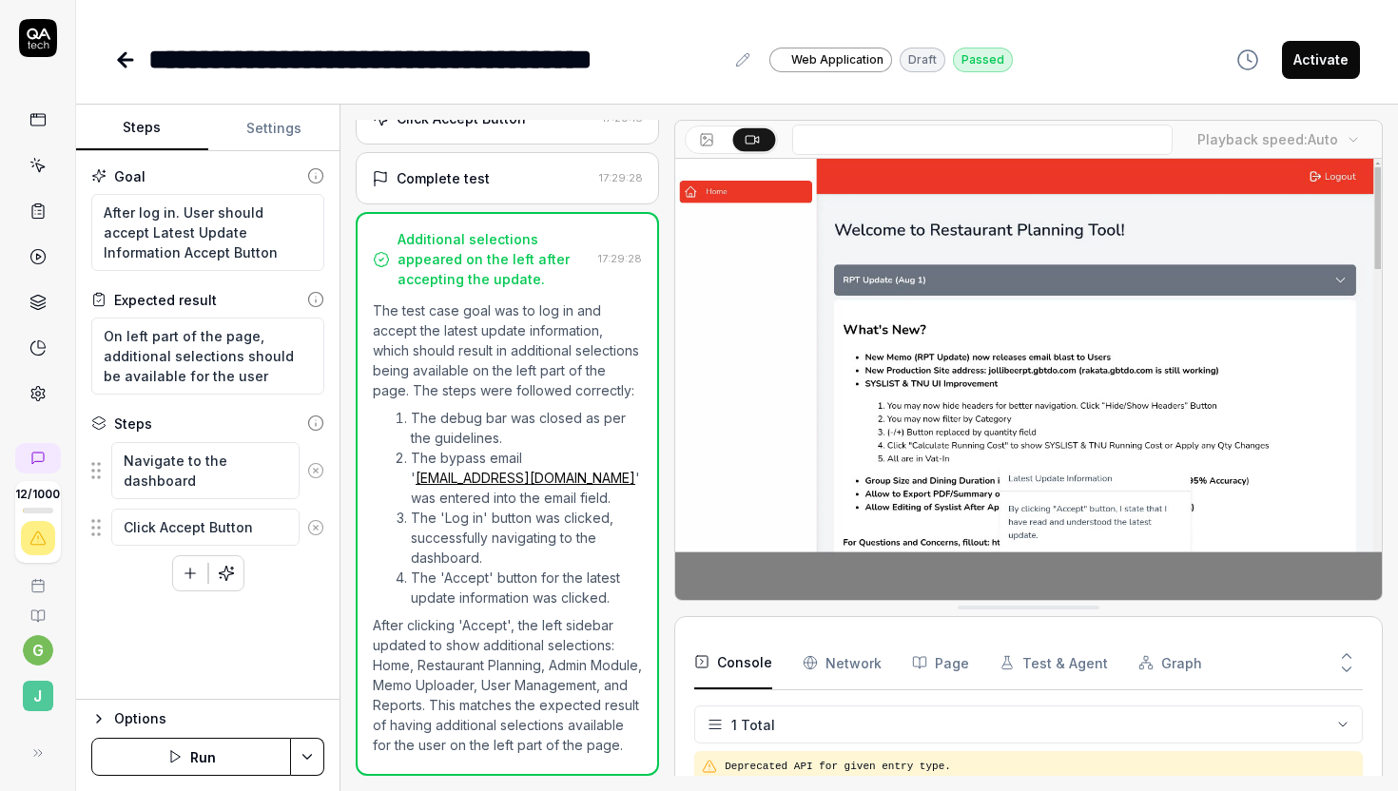
click at [123, 60] on icon at bounding box center [125, 60] width 13 height 0
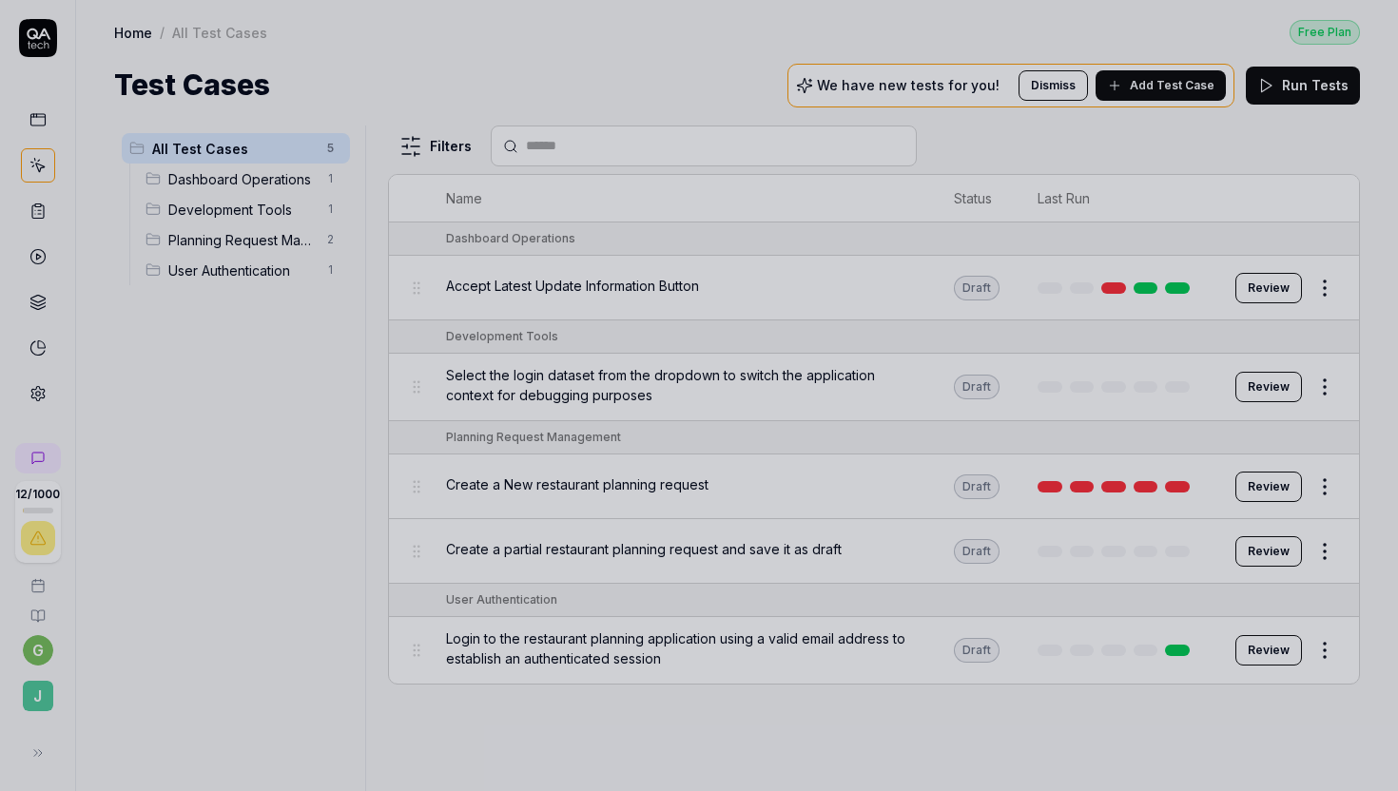
click at [123, 59] on div at bounding box center [699, 395] width 1398 height 791
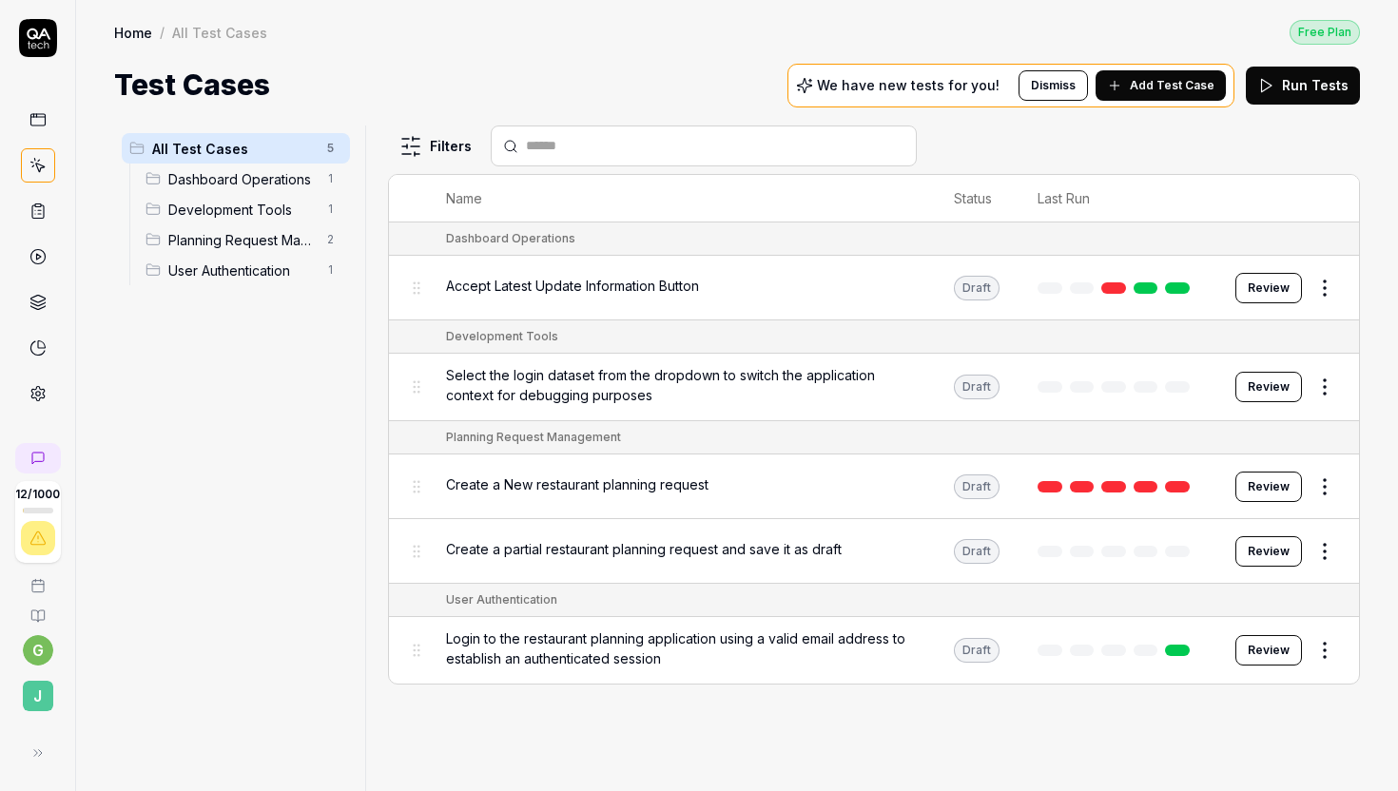
click at [779, 491] on div "Create a New restaurant planning request" at bounding box center [681, 486] width 470 height 41
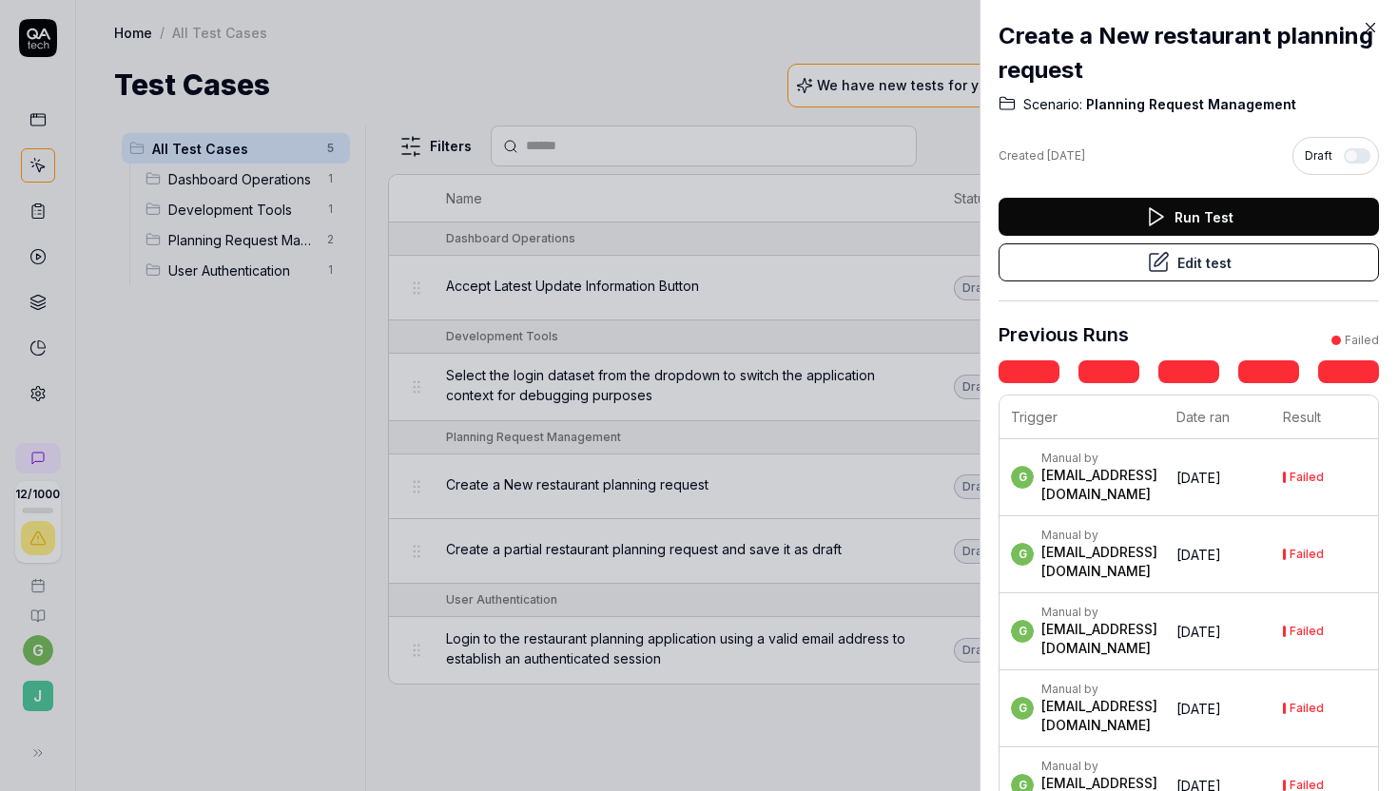
click at [1200, 222] on button "Run Test" at bounding box center [1188, 217] width 380 height 38
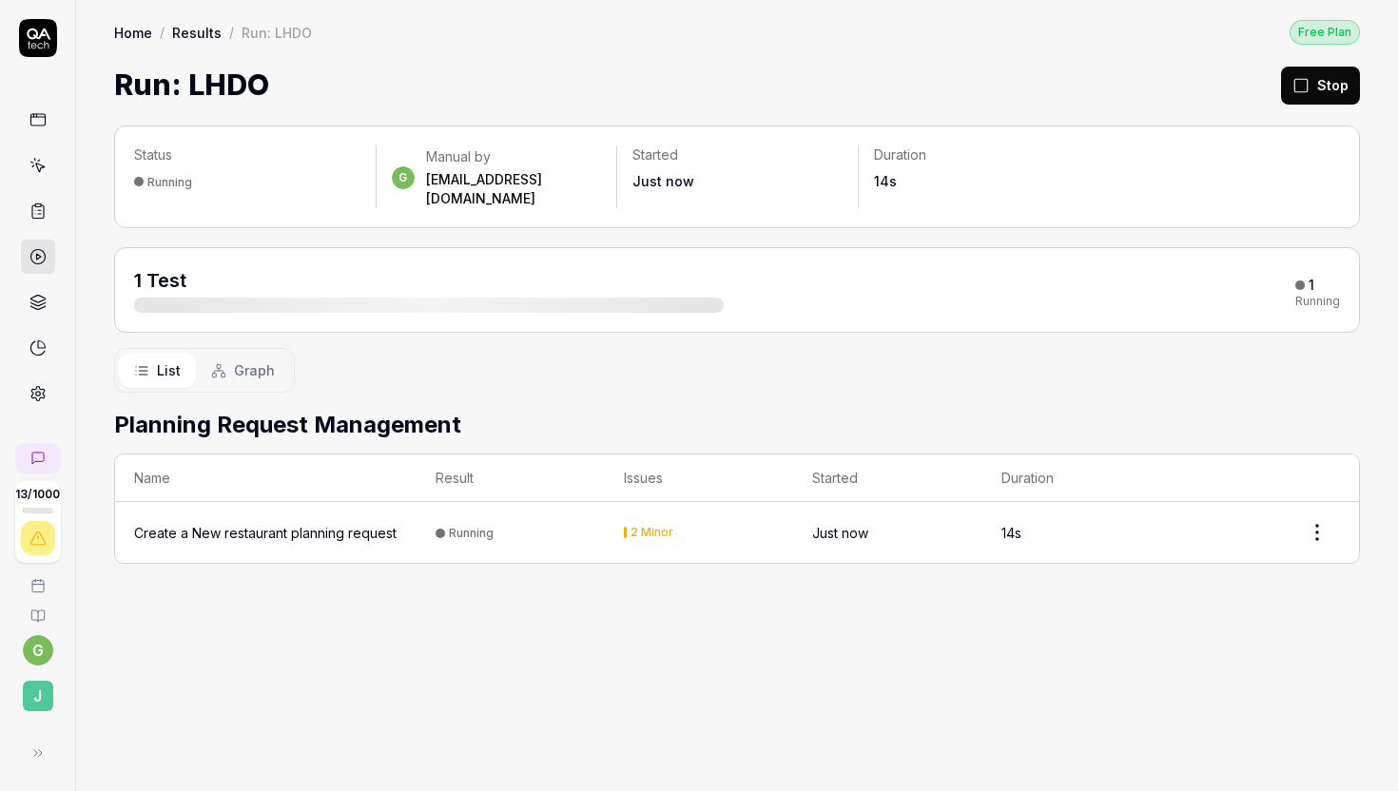
click at [42, 126] on icon at bounding box center [37, 119] width 17 height 17
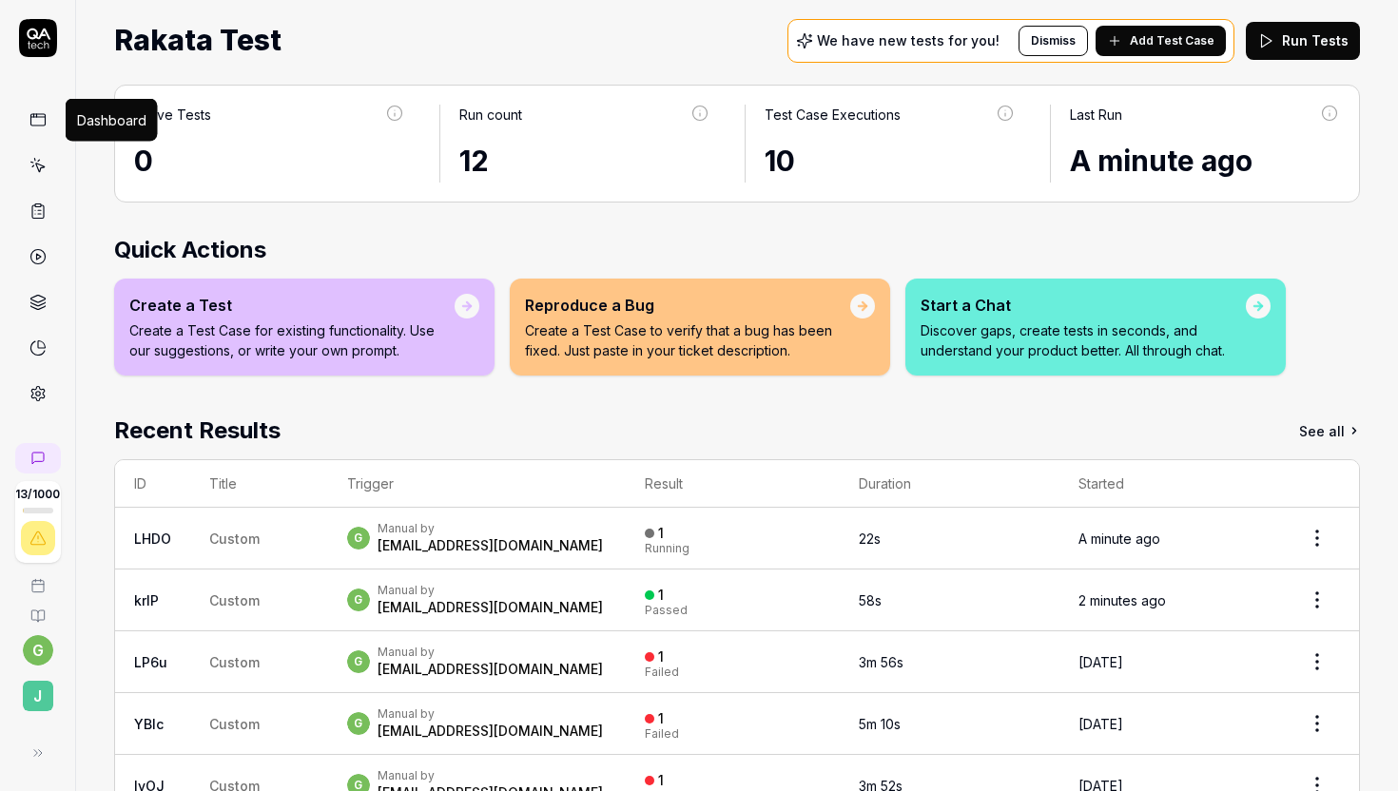
scroll to position [107, 0]
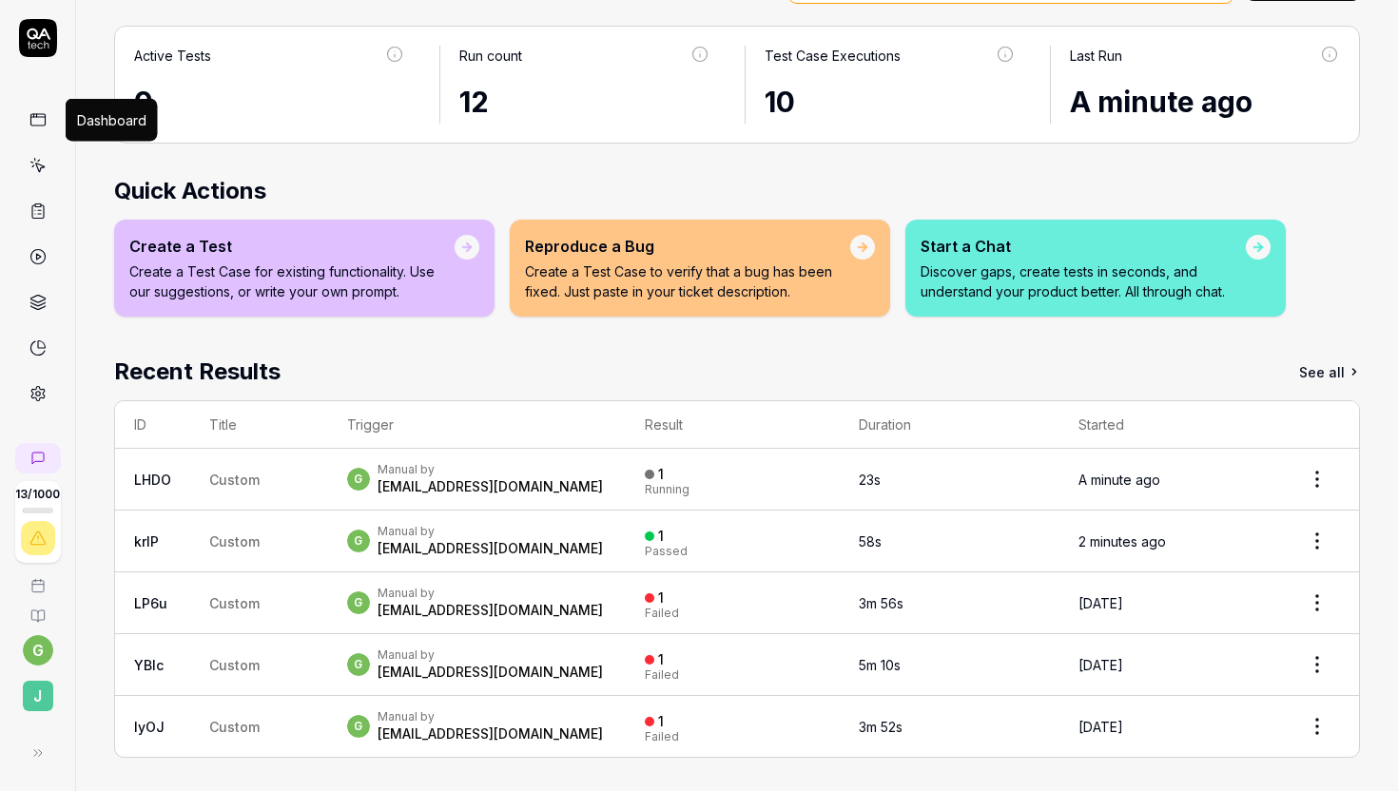
click at [1314, 477] on html "13 / 1000 g J Home Free Plan Home Free Plan Rakata Test We have new tests for y…" at bounding box center [699, 395] width 1398 height 791
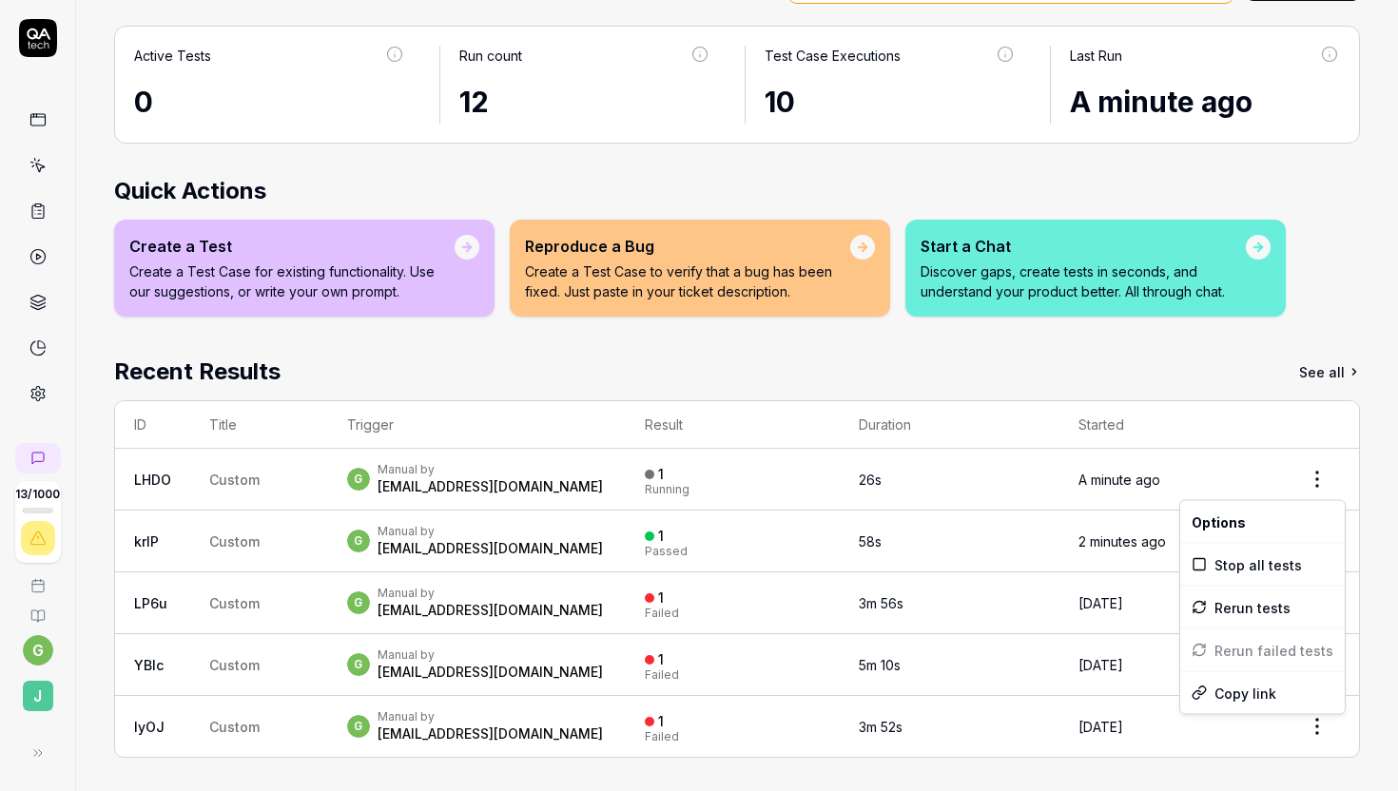
click at [425, 463] on html "13 / 1000 g J Home Free Plan Home Free Plan Rakata Test We have new tests for y…" at bounding box center [699, 395] width 1398 height 791
click at [274, 473] on td "Custom" at bounding box center [259, 480] width 138 height 62
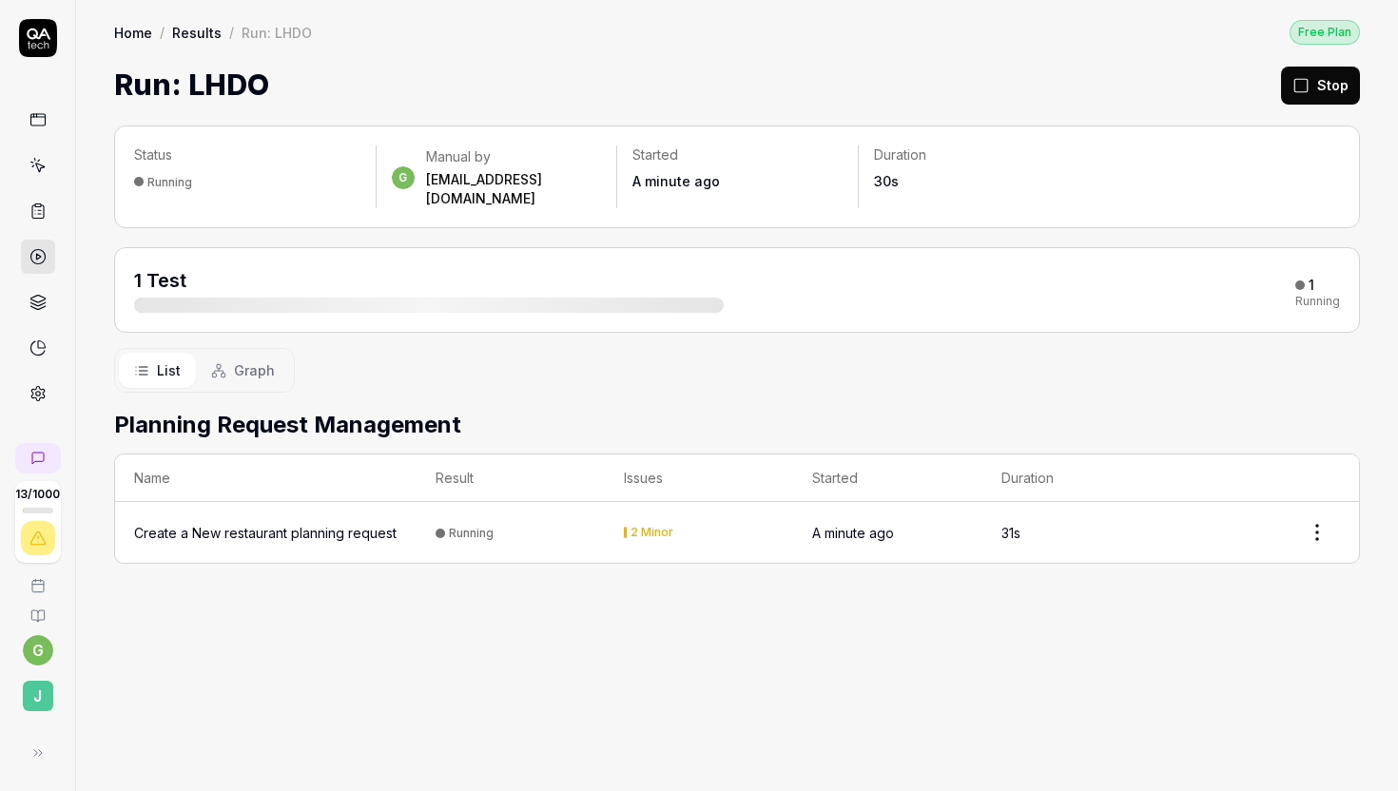
click at [263, 360] on span "Graph" at bounding box center [254, 370] width 41 height 20
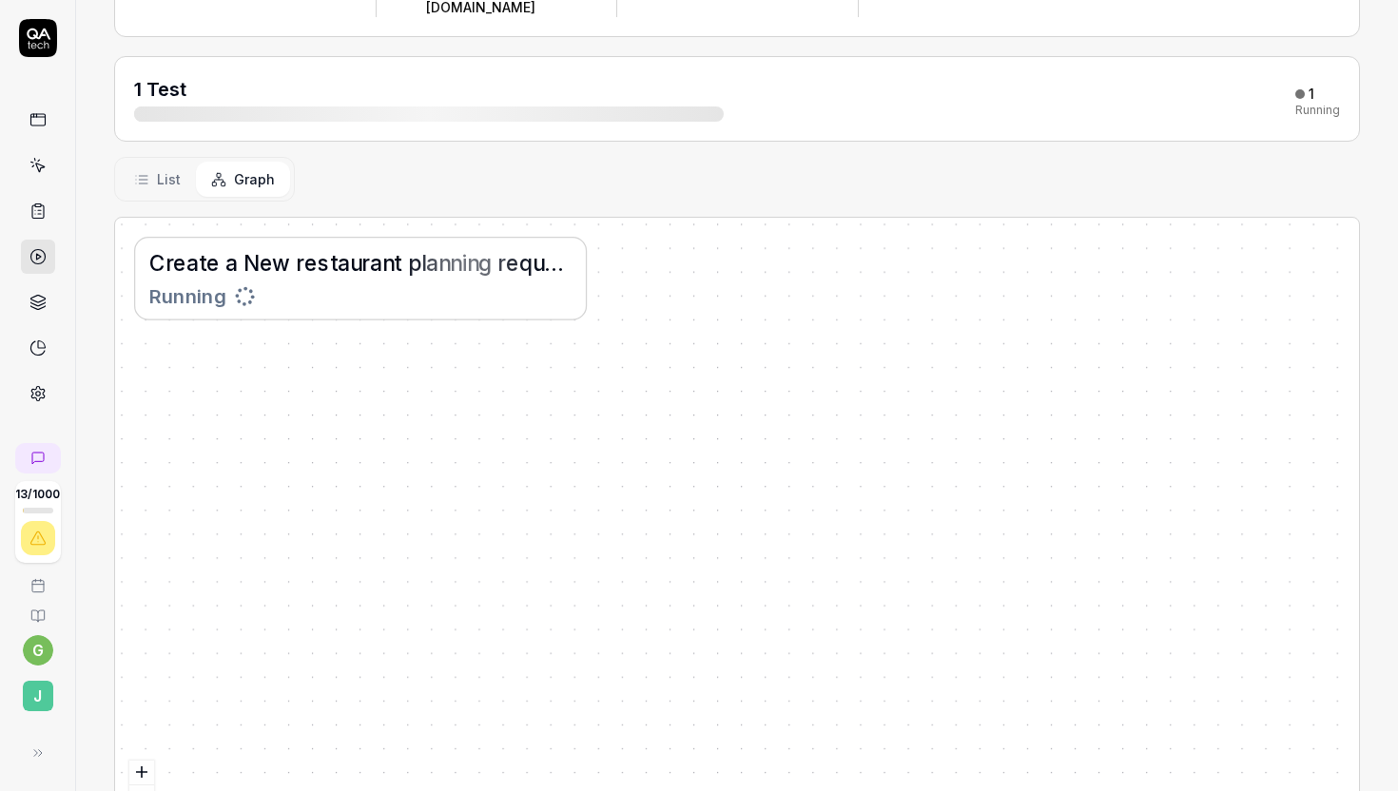
scroll to position [268, 0]
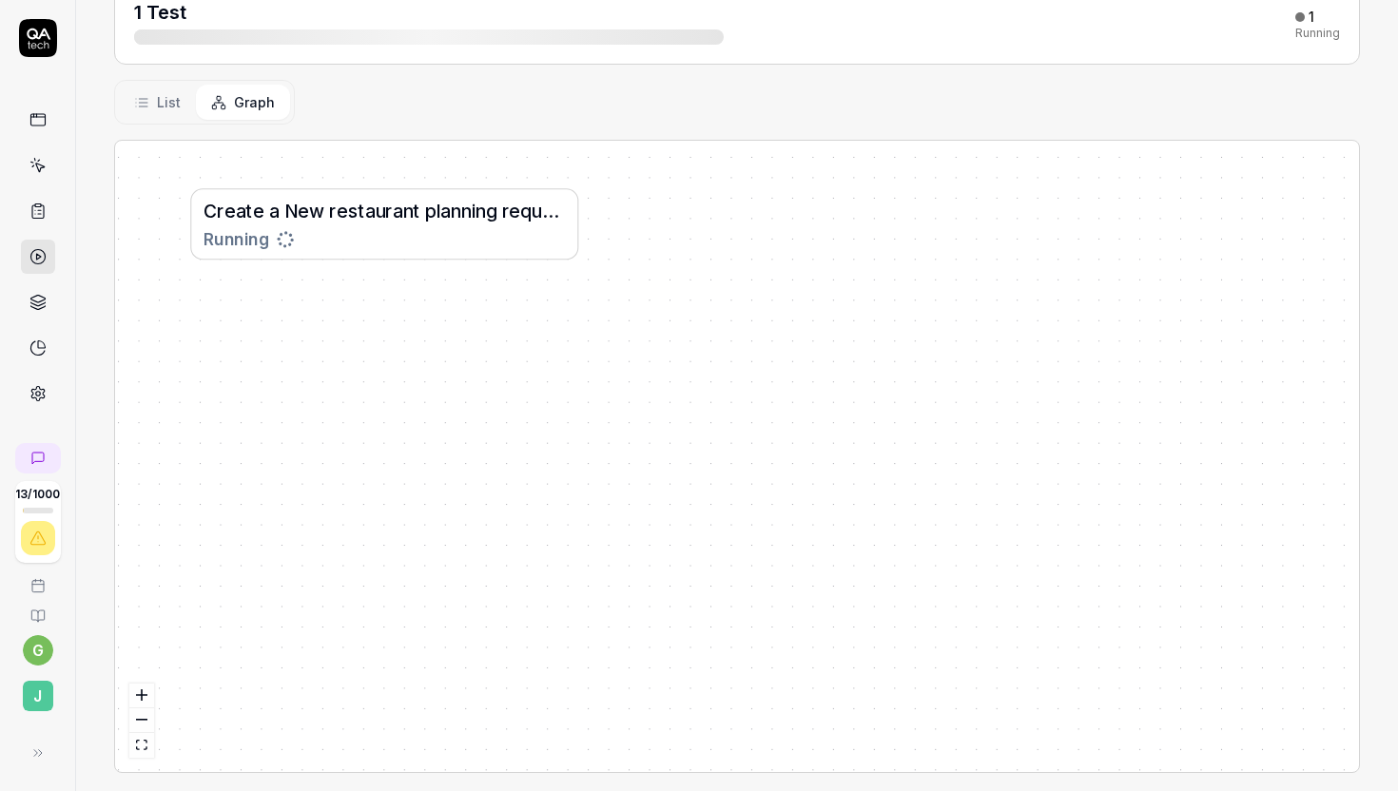
click at [155, 85] on button "List" at bounding box center [157, 102] width 77 height 35
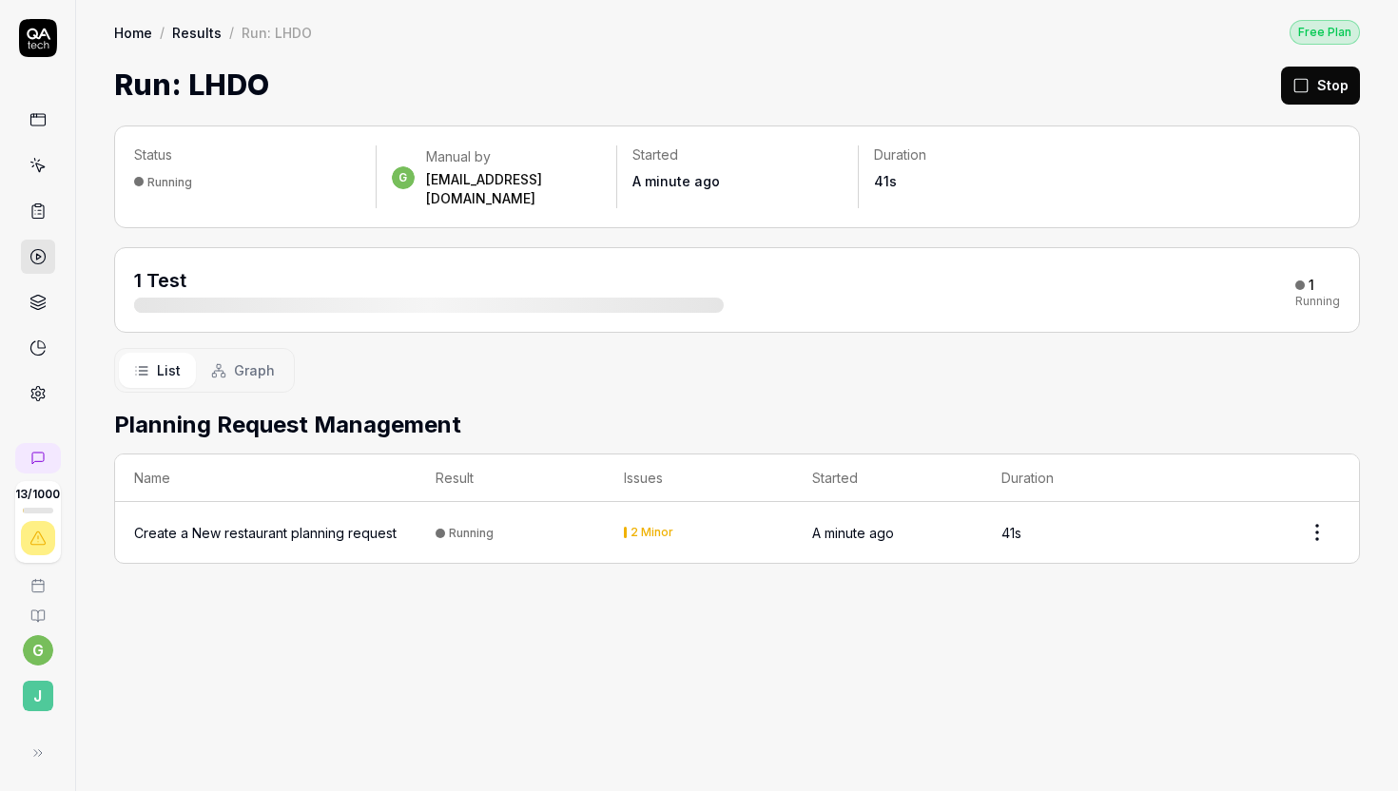
click at [26, 133] on link at bounding box center [38, 120] width 34 height 34
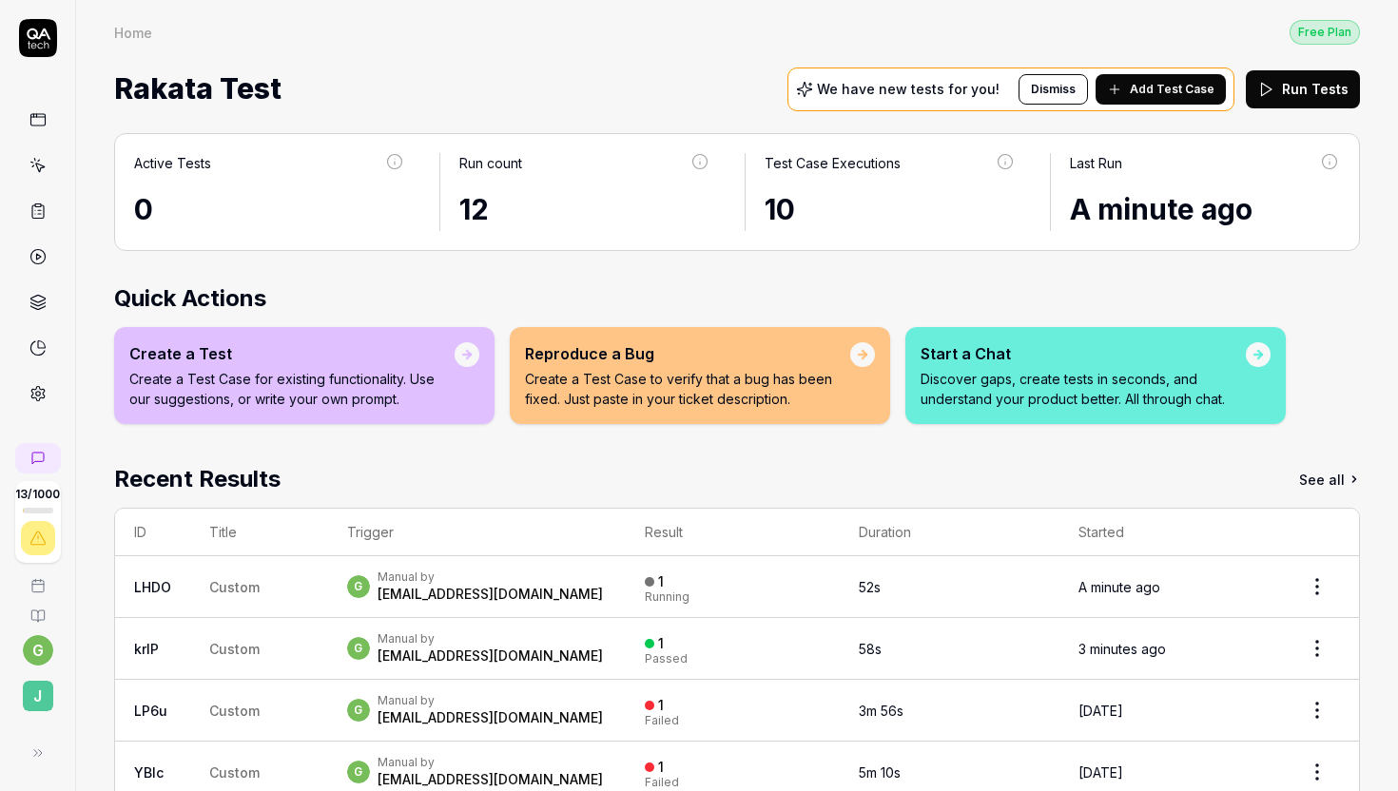
click at [39, 218] on icon at bounding box center [37, 211] width 11 height 13
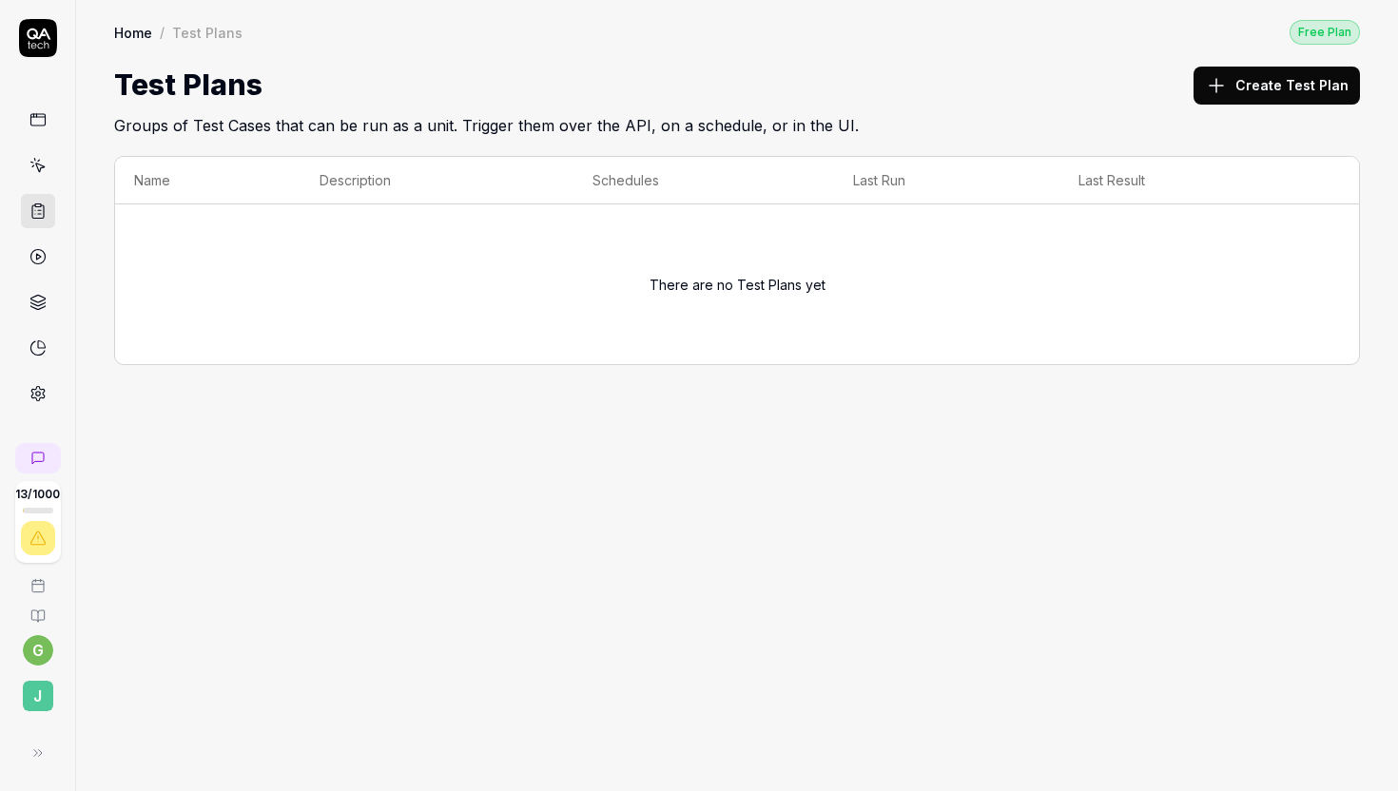
click at [44, 163] on icon at bounding box center [37, 165] width 17 height 17
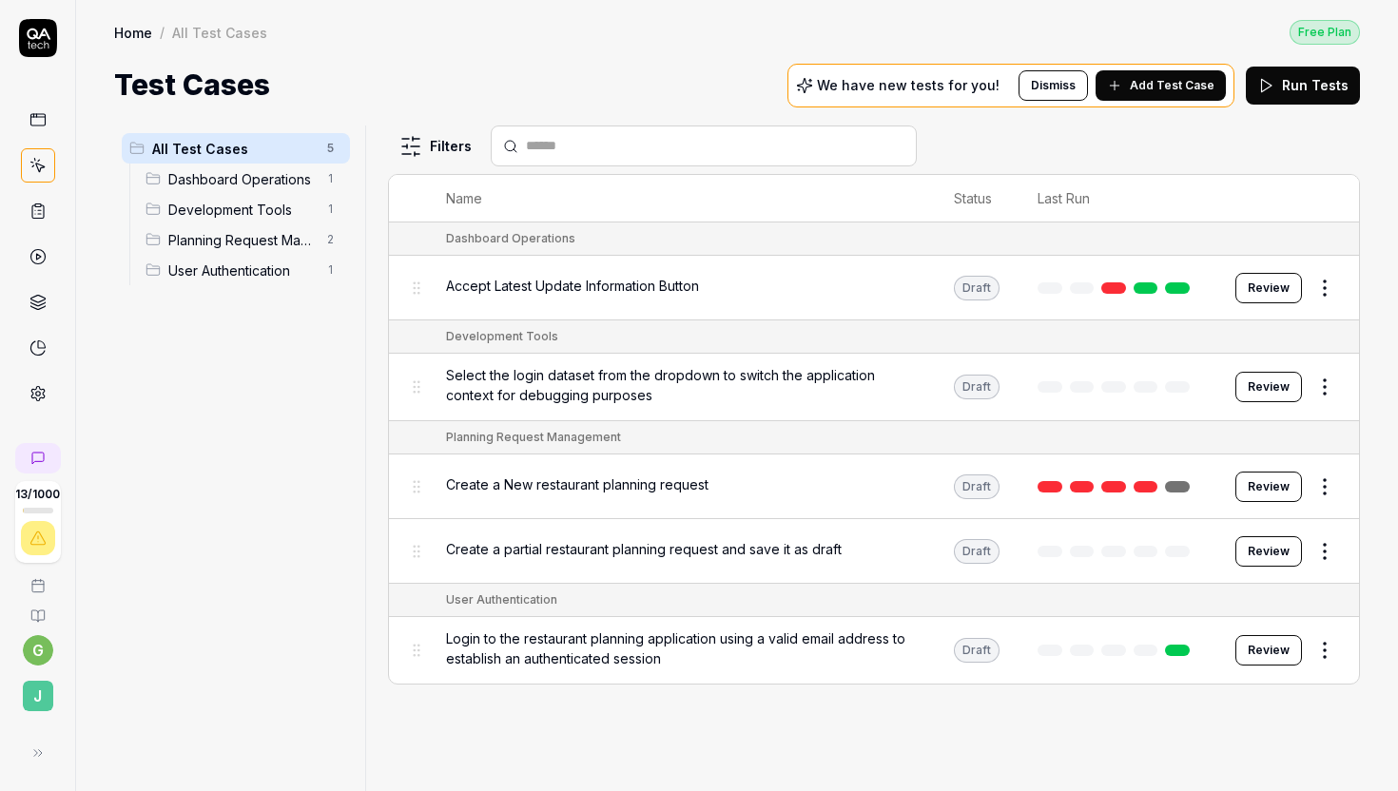
click at [220, 239] on span "Planning Request Management" at bounding box center [241, 240] width 147 height 20
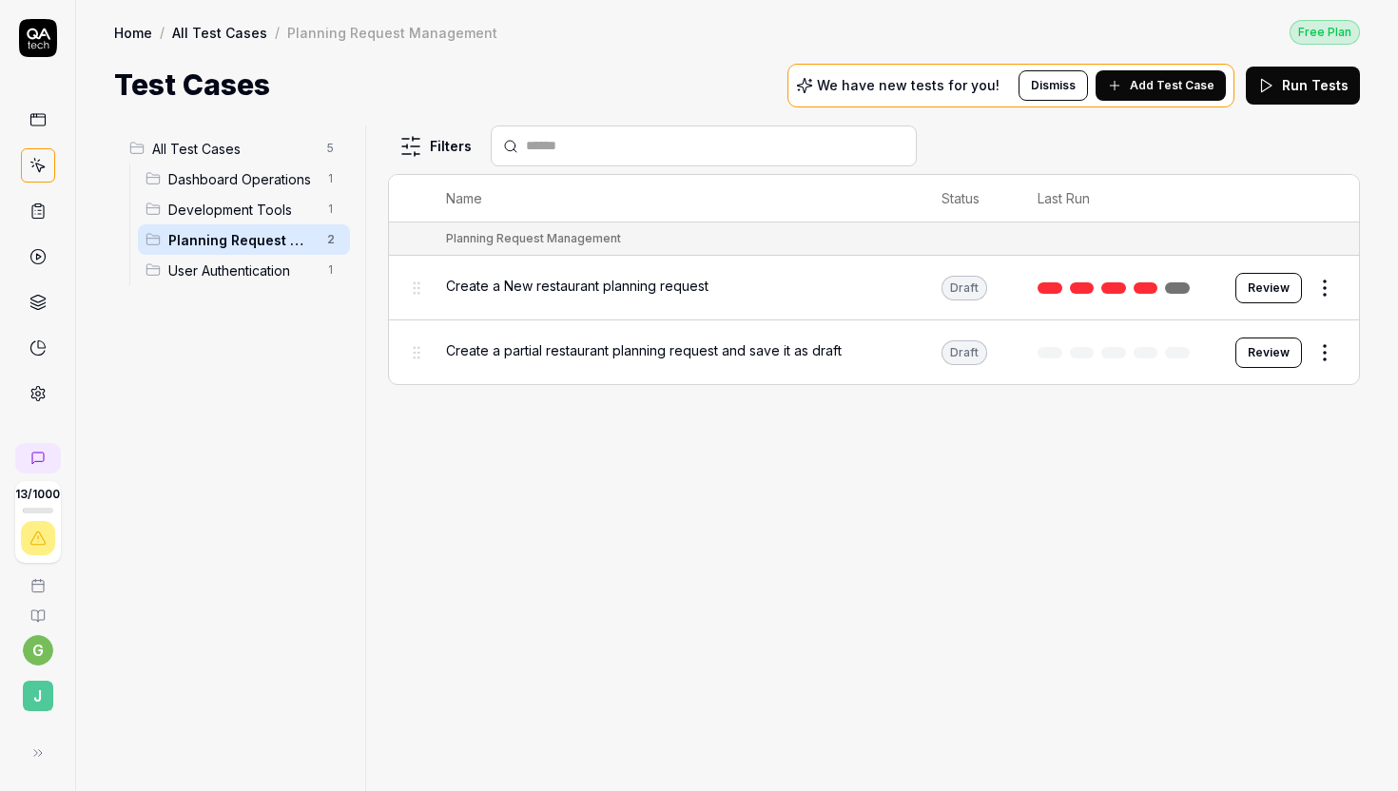
click at [726, 280] on div "Create a New restaurant planning request" at bounding box center [675, 286] width 458 height 20
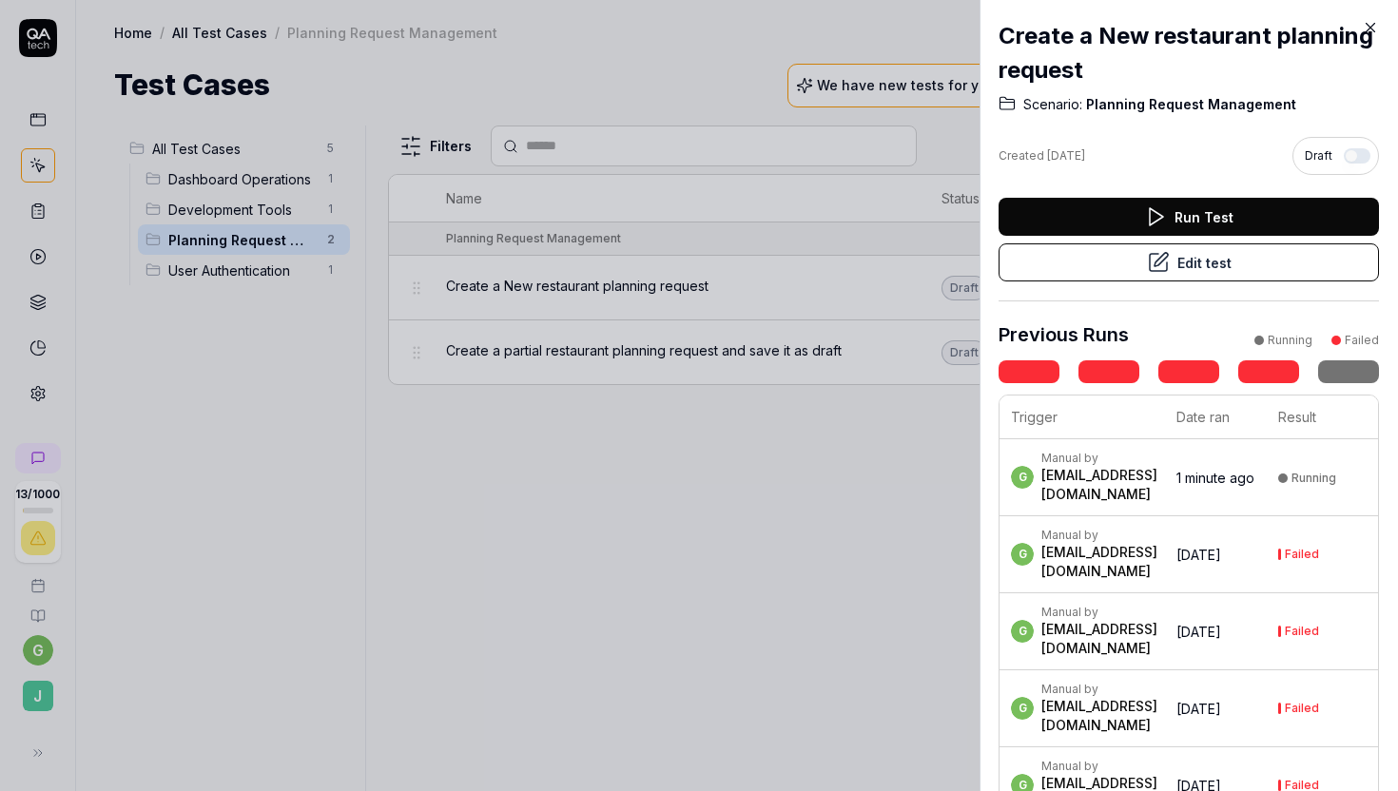
click at [1367, 29] on icon at bounding box center [1370, 28] width 9 height 9
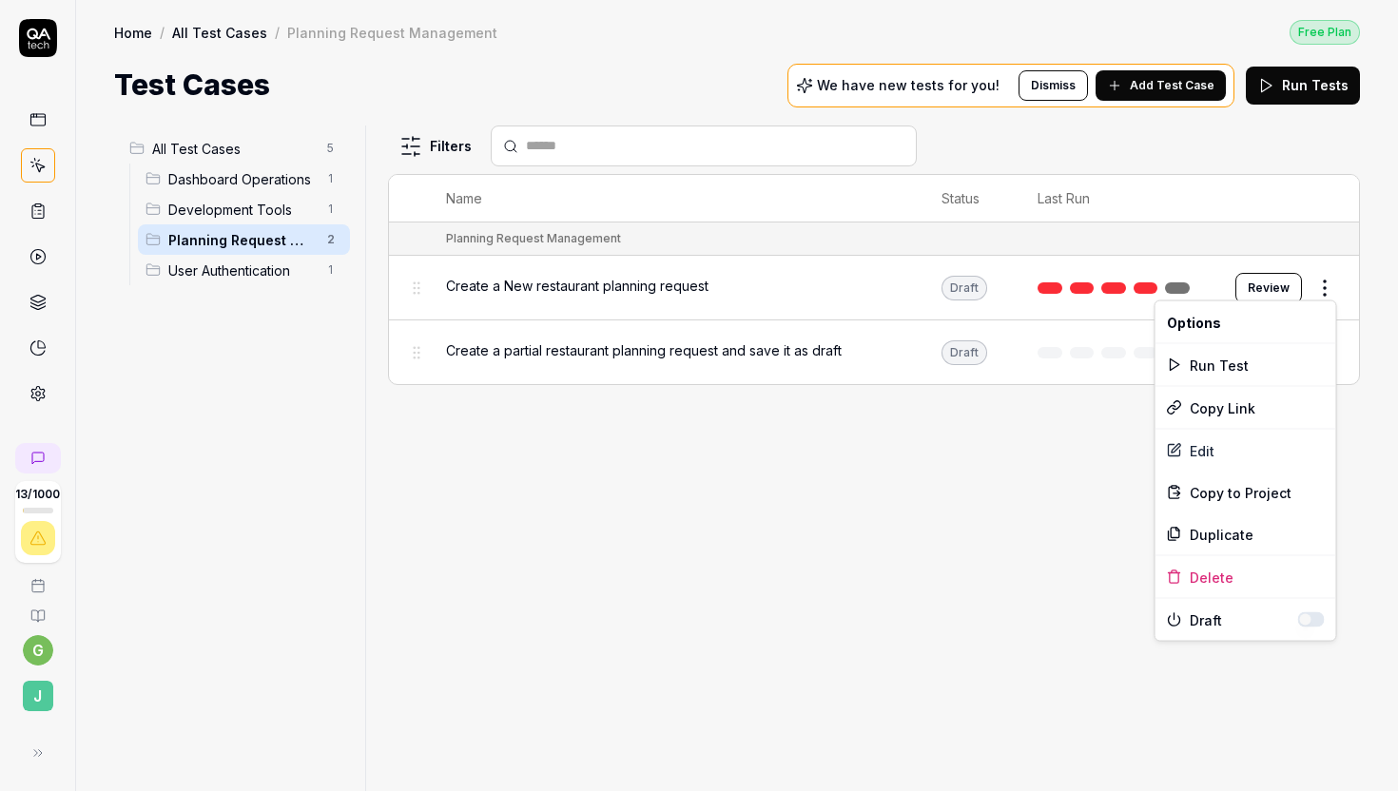
click at [1330, 290] on html "13 / 1000 g J Home / All Test Cases / Planning Request Management Free Plan Hom…" at bounding box center [699, 395] width 1398 height 791
click at [1223, 452] on div "Edit" at bounding box center [1245, 451] width 181 height 42
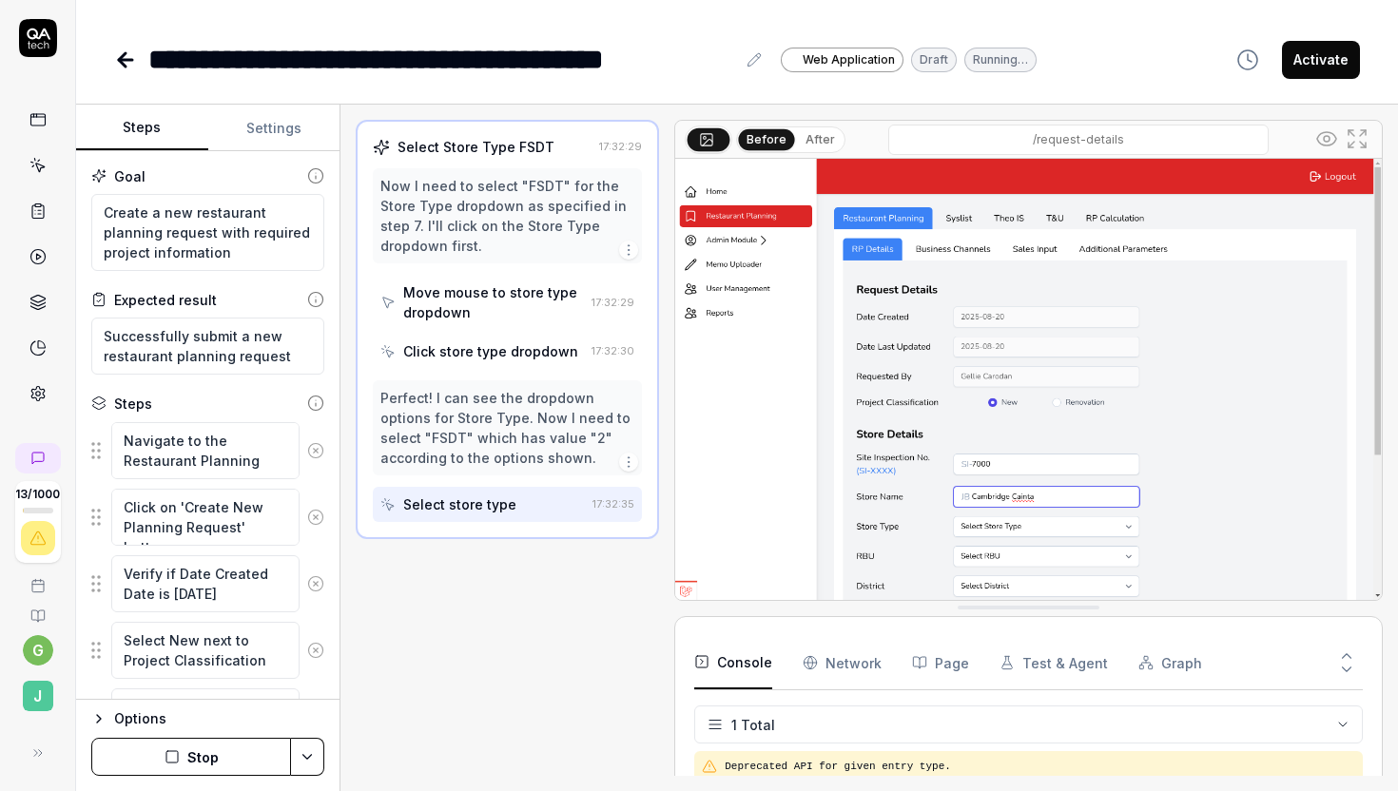
click at [1353, 145] on icon at bounding box center [1356, 138] width 23 height 23
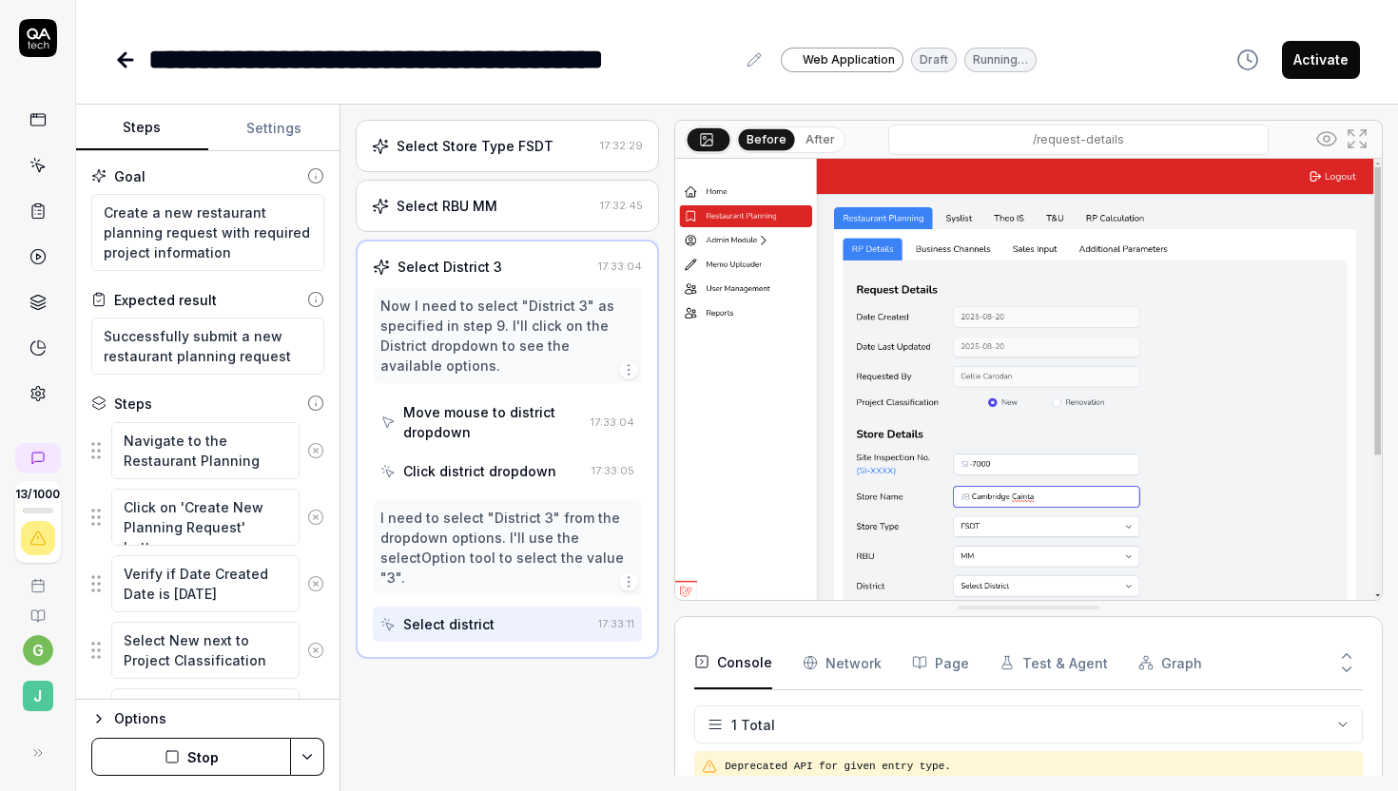
click at [1359, 134] on icon at bounding box center [1356, 138] width 23 height 23
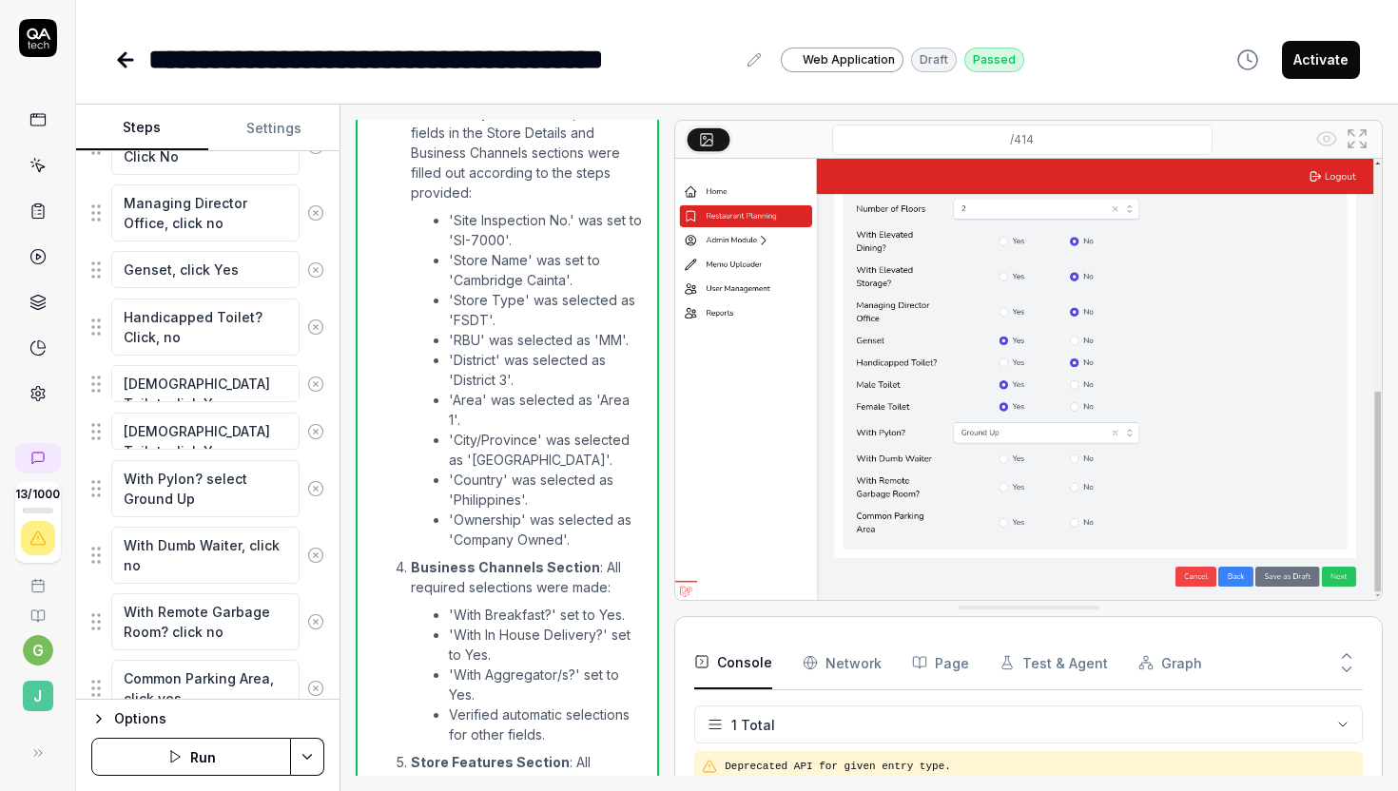
scroll to position [2526, 0]
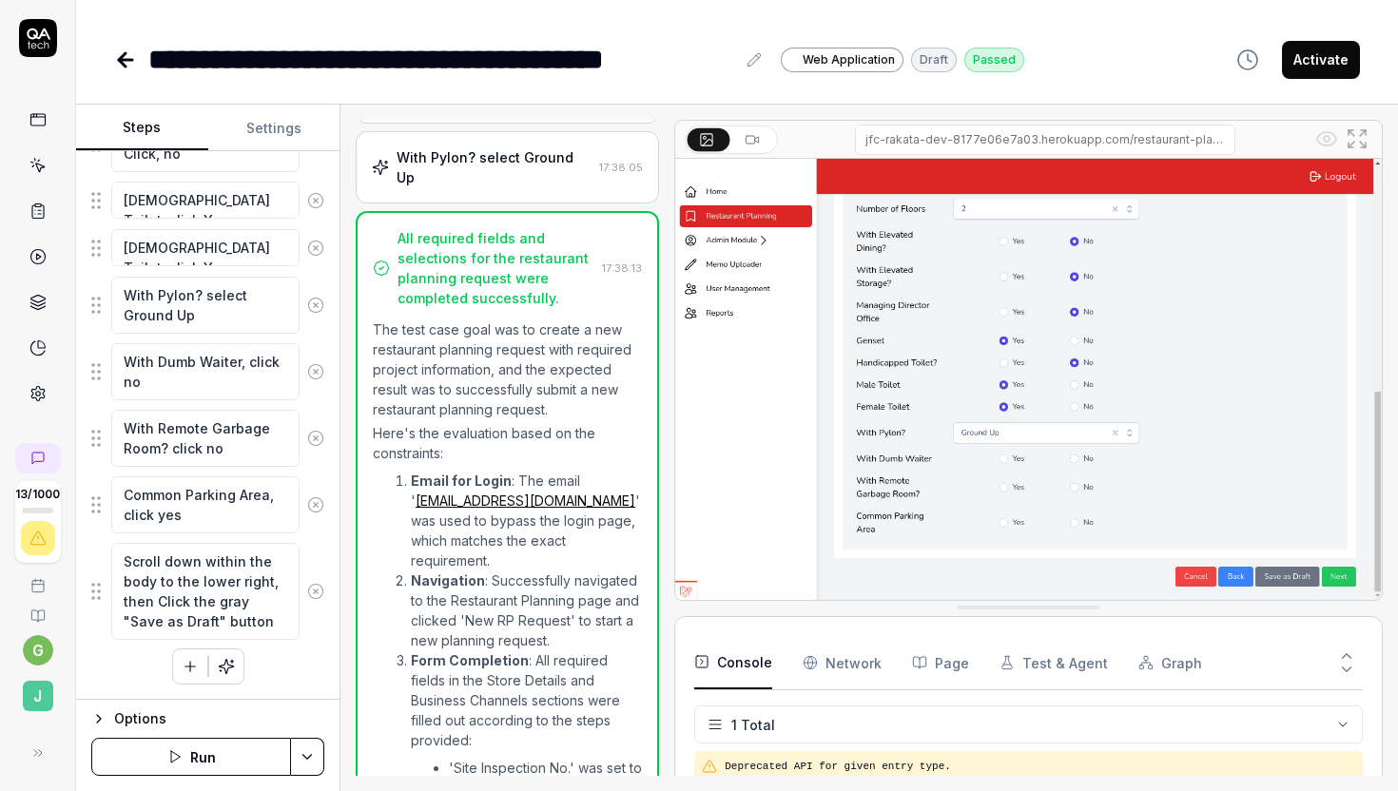
type textarea "*"
